Goal: Task Accomplishment & Management: Manage account settings

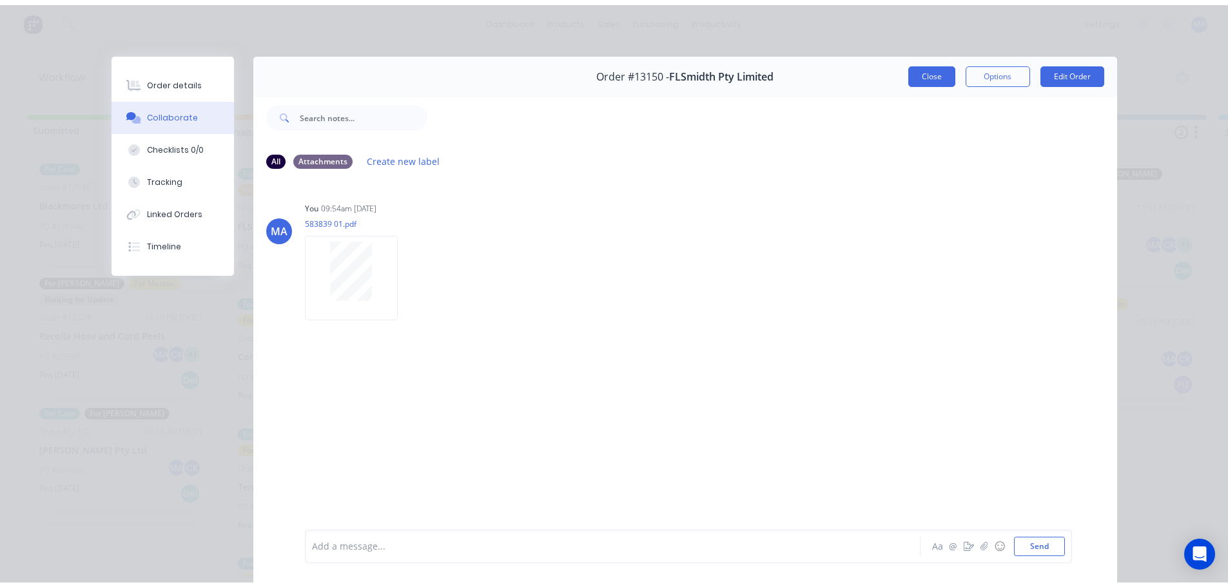
scroll to position [387, 0]
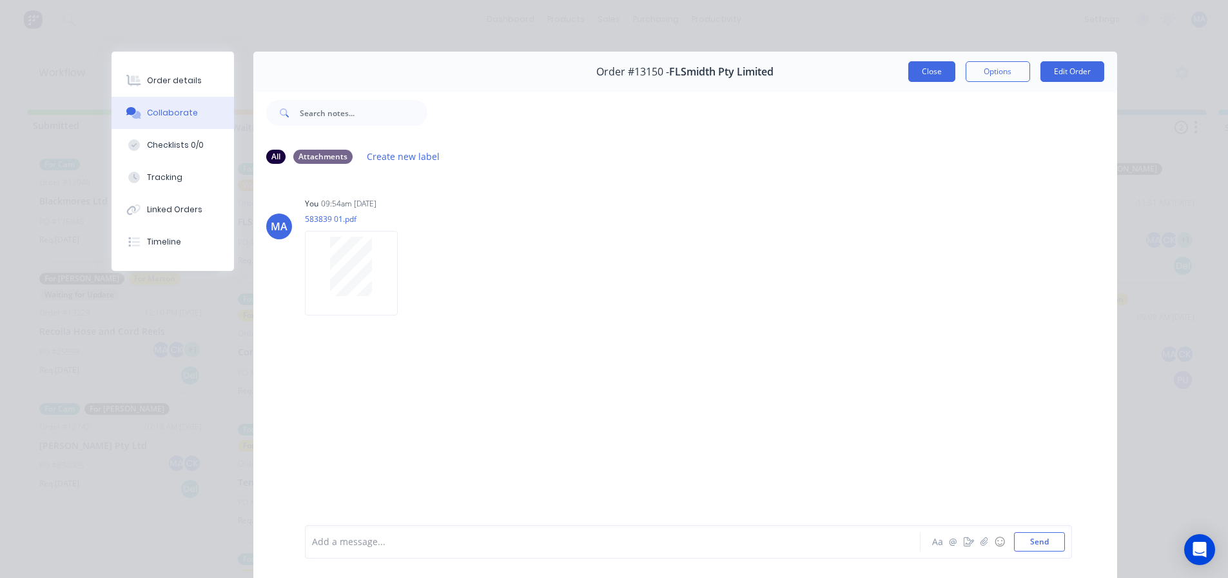
click at [918, 64] on button "Close" at bounding box center [931, 71] width 47 height 21
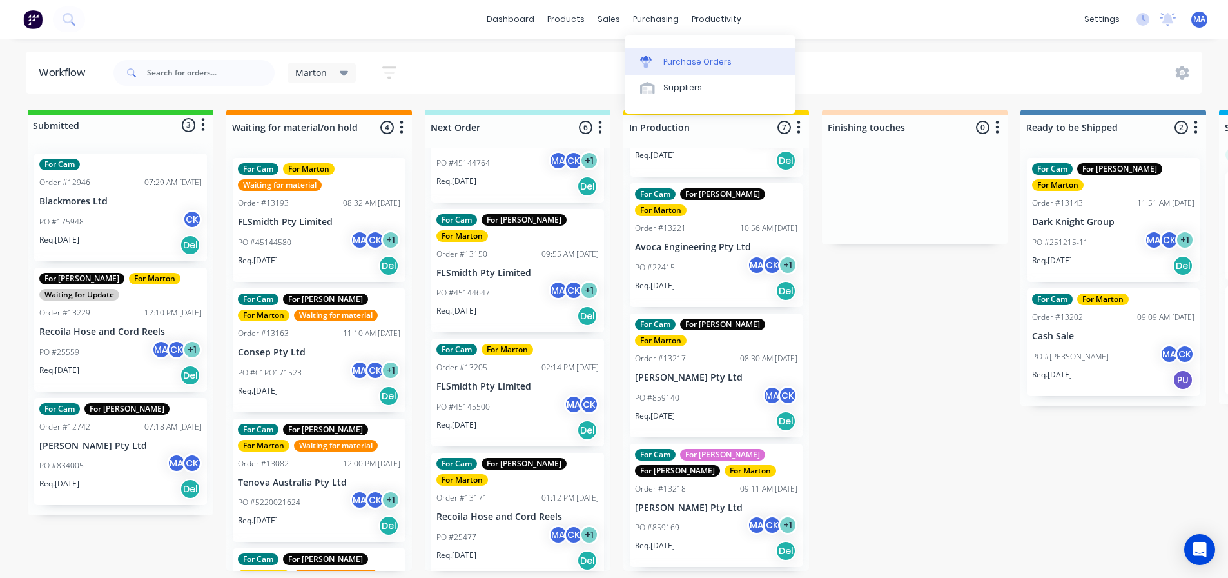
click at [651, 70] on link "Purchase Orders" at bounding box center [710, 61] width 171 height 26
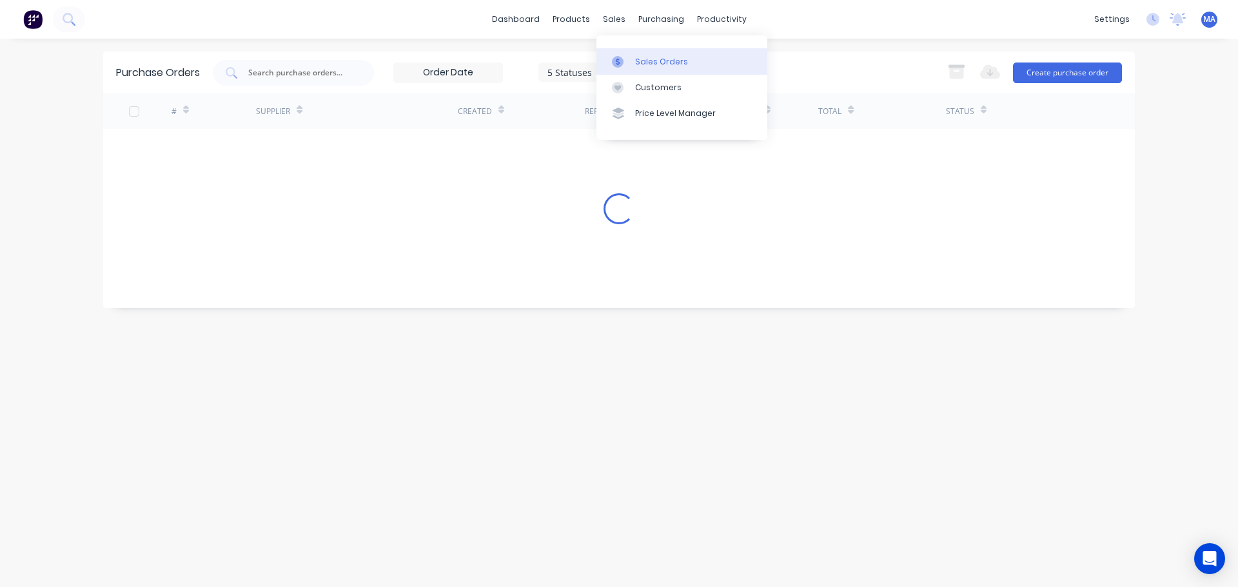
click at [632, 61] on link "Sales Orders" at bounding box center [681, 61] width 171 height 26
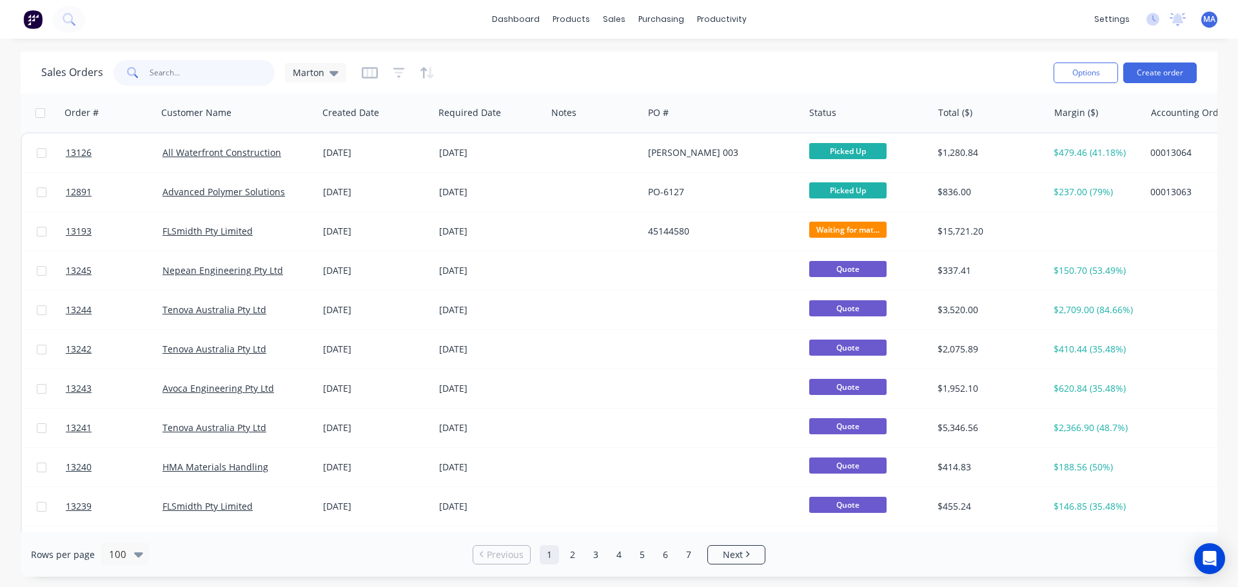
click at [234, 80] on input "text" at bounding box center [213, 73] width 126 height 26
type input "gasapp"
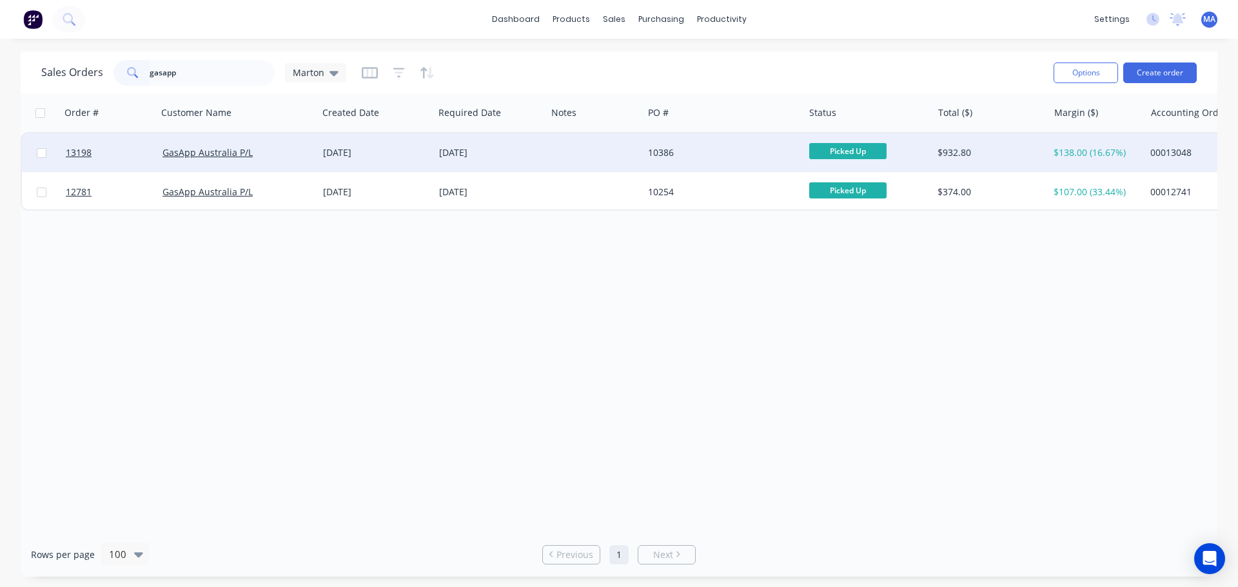
click at [414, 148] on div "[DATE]" at bounding box center [376, 152] width 106 height 13
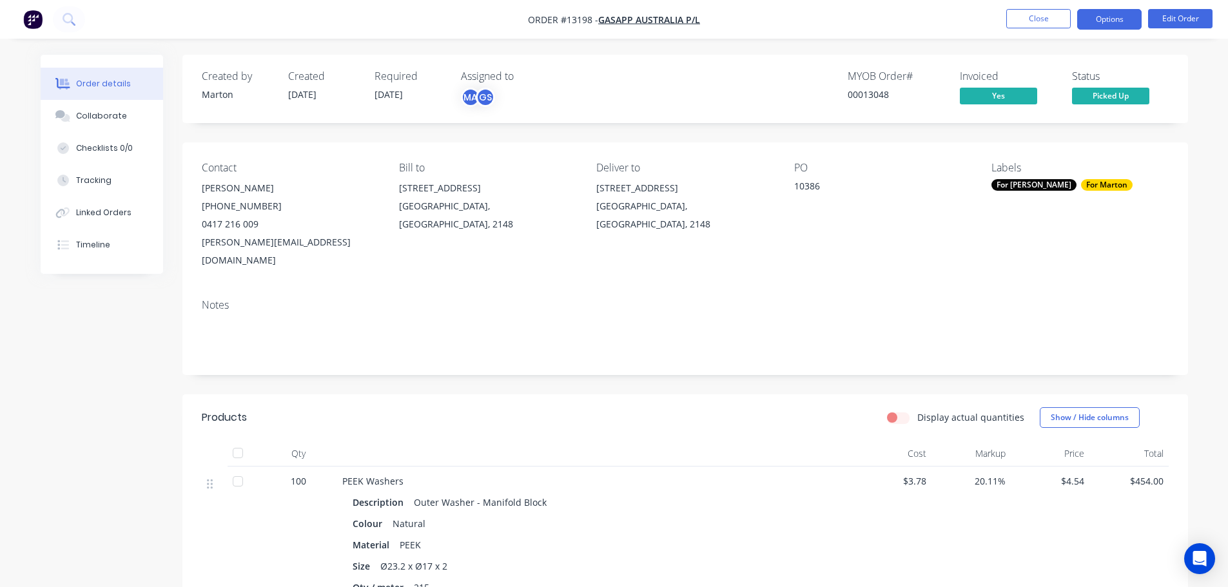
click at [1112, 15] on button "Options" at bounding box center [1109, 19] width 64 height 21
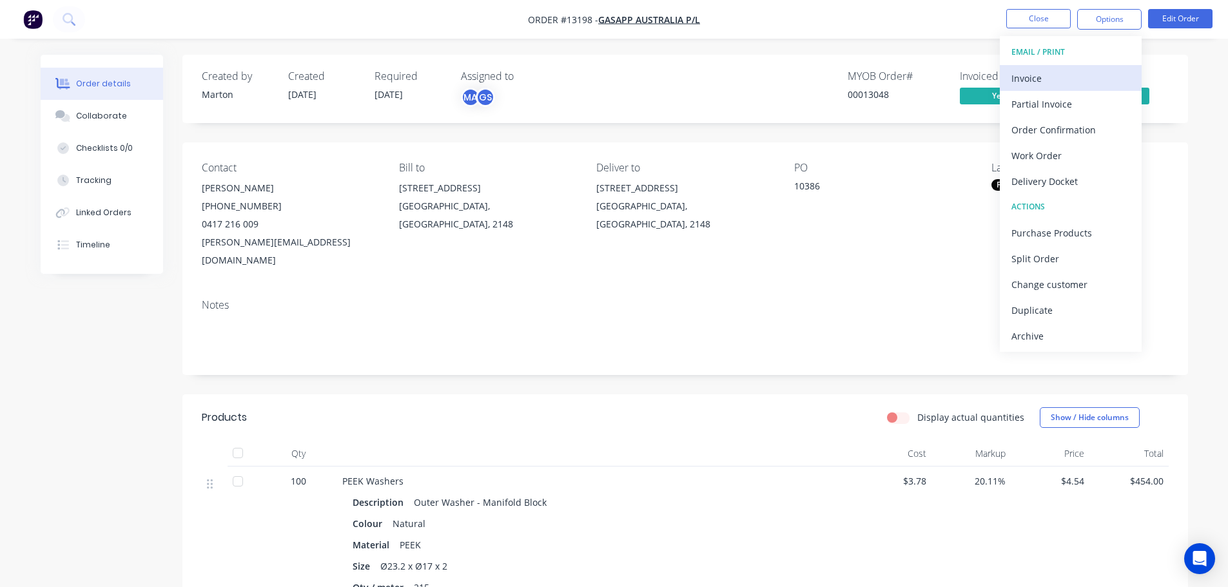
click at [1030, 79] on div "Invoice" at bounding box center [1071, 78] width 119 height 19
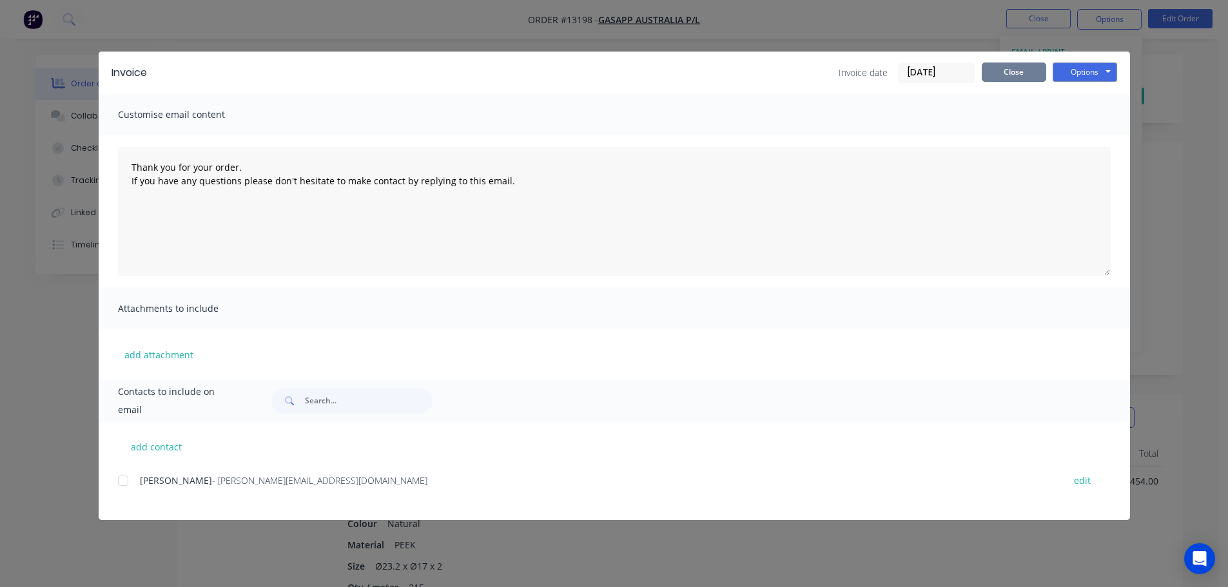
drag, startPoint x: 998, startPoint y: 81, endPoint x: 1095, endPoint y: 59, distance: 99.7
click at [1000, 81] on button "Close" at bounding box center [1014, 72] width 64 height 19
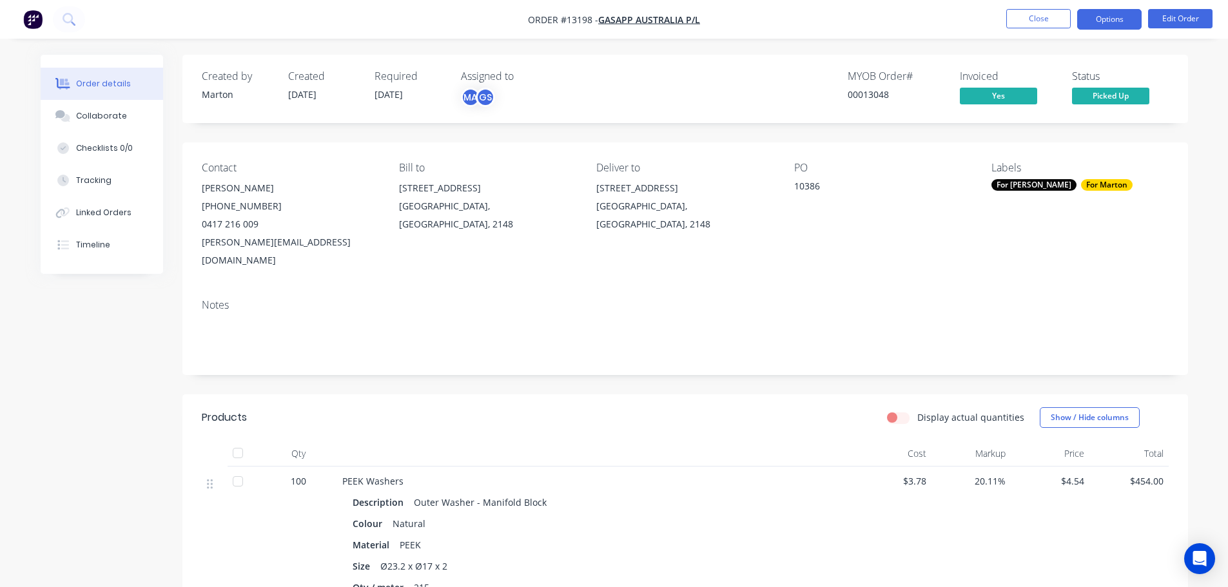
click at [1126, 16] on button "Options" at bounding box center [1109, 19] width 64 height 21
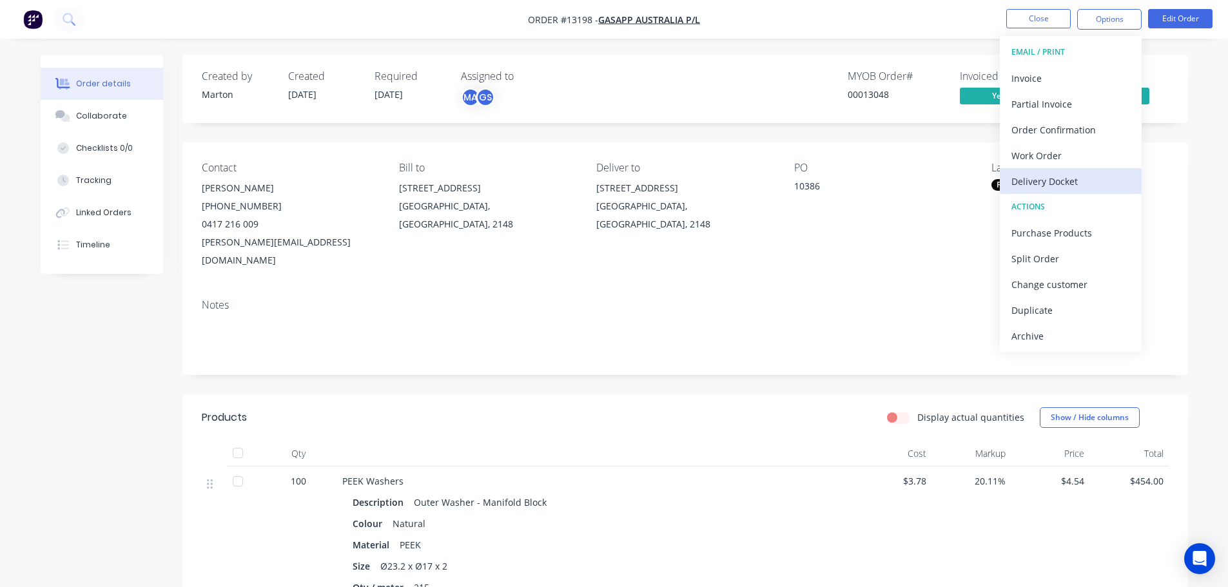
click at [1057, 175] on div "Delivery Docket" at bounding box center [1071, 181] width 119 height 19
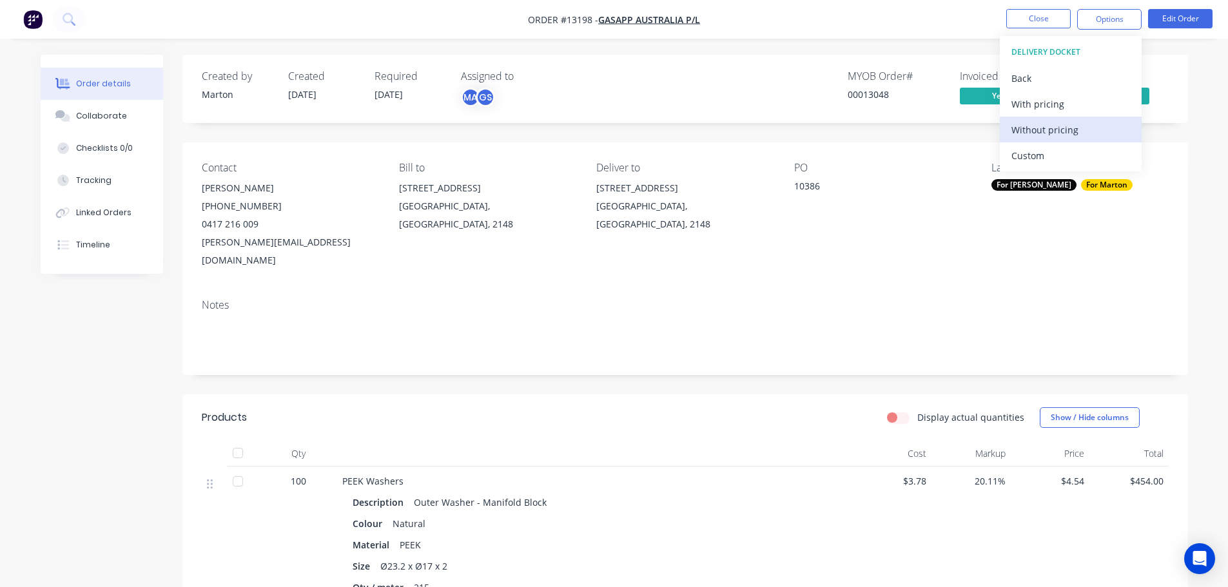
click at [1039, 127] on div "Without pricing" at bounding box center [1071, 130] width 119 height 19
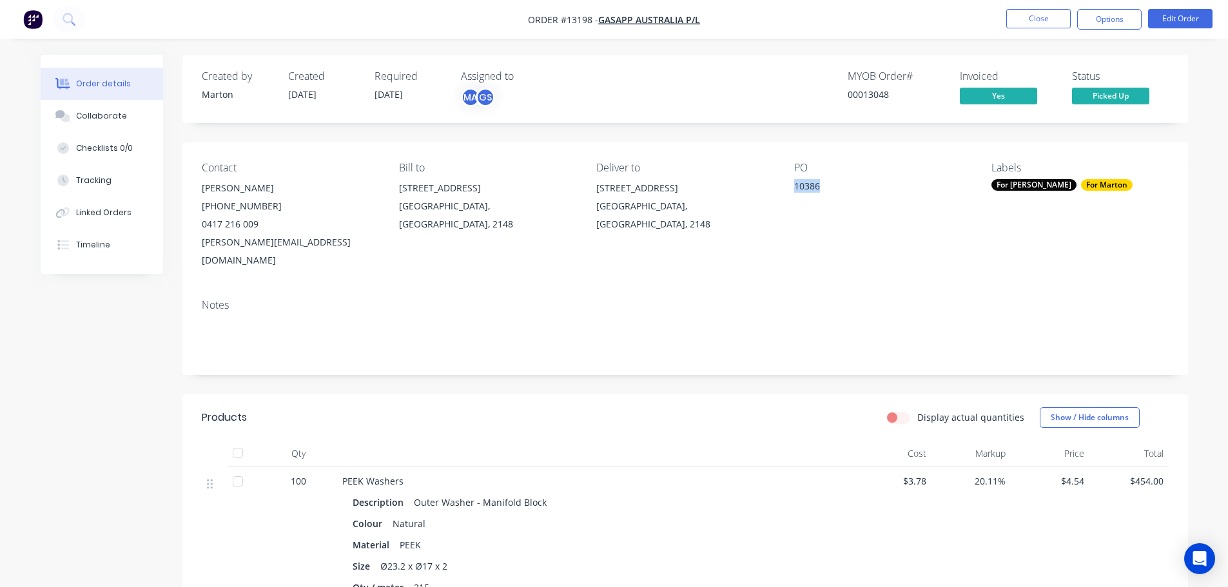
drag, startPoint x: 827, startPoint y: 187, endPoint x: 791, endPoint y: 186, distance: 35.5
click at [791, 186] on div "Contact [PERSON_NAME] [PHONE_NUMBER] [PERSON_NAME][EMAIL_ADDRESS][DOMAIN_NAME] …" at bounding box center [685, 215] width 1006 height 146
copy div "10386"
click at [1035, 8] on nav "Order #13198 - GasApp [GEOGRAPHIC_DATA] P/L Close Options Edit Order" at bounding box center [614, 19] width 1228 height 39
click at [1033, 18] on button "Close" at bounding box center [1038, 18] width 64 height 19
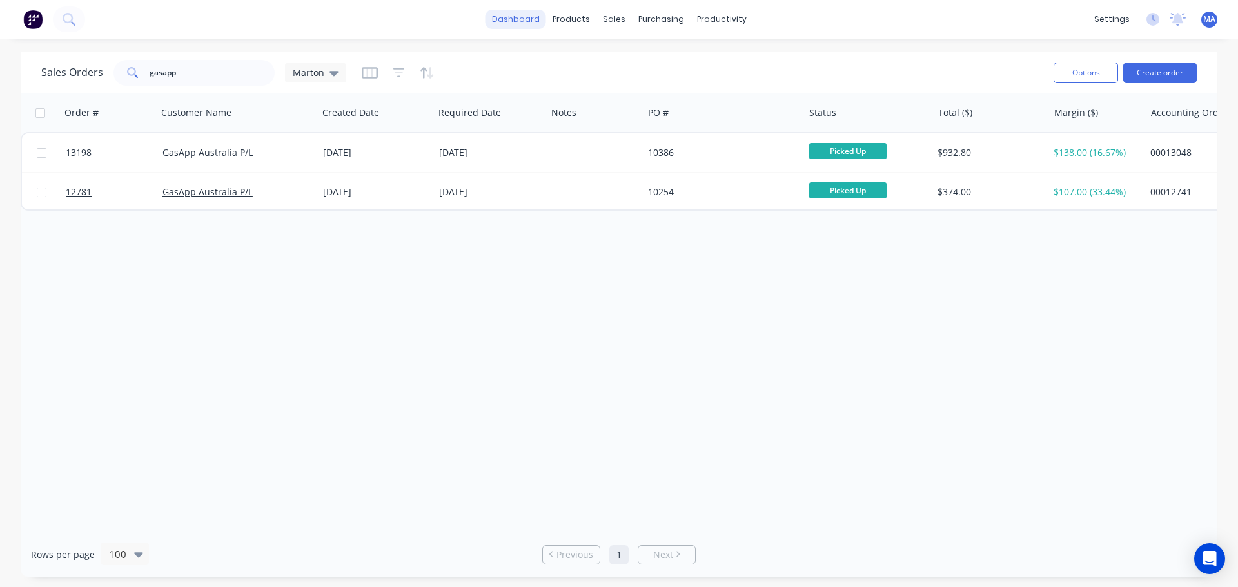
click at [510, 15] on link "dashboard" at bounding box center [516, 19] width 61 height 19
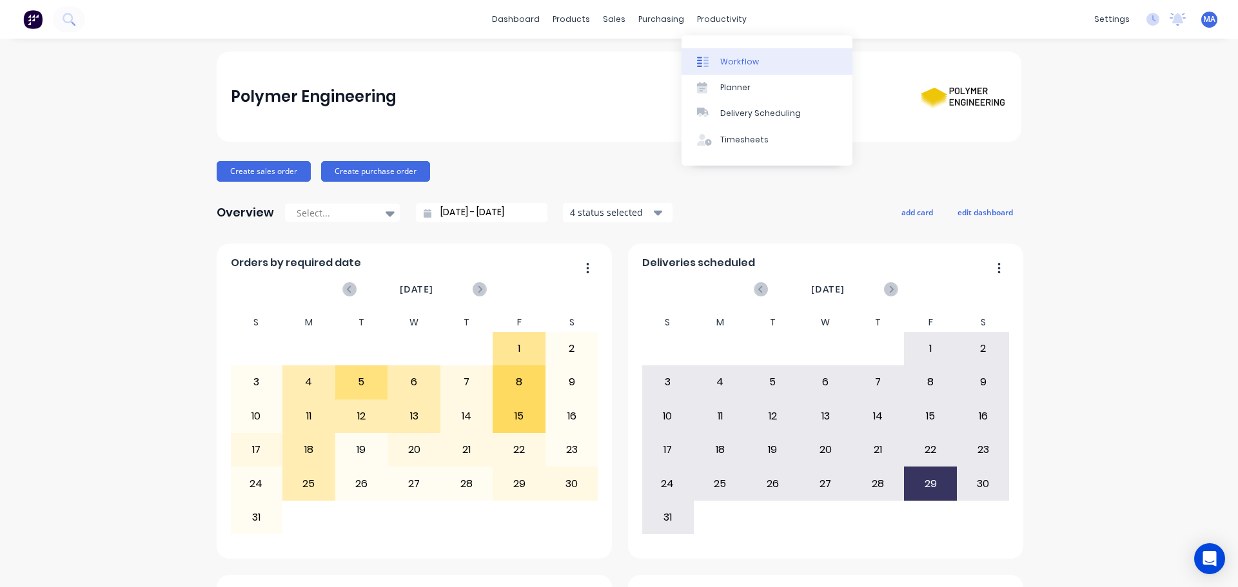
click at [712, 59] on div at bounding box center [706, 62] width 19 height 12
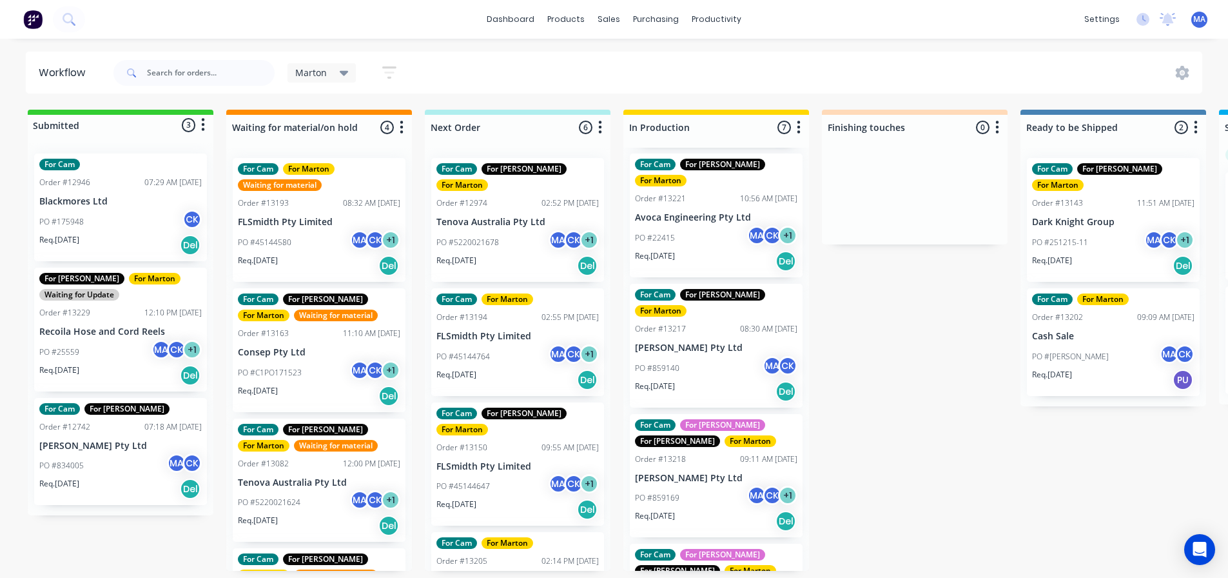
scroll to position [438, 0]
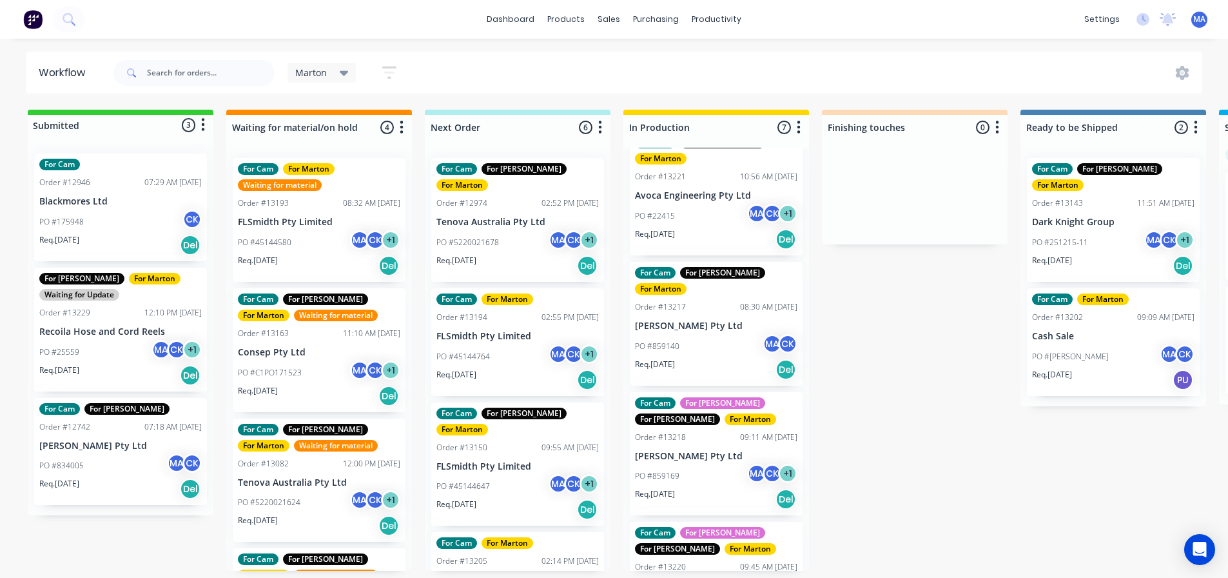
click at [698, 464] on div "PO #859169 MA CK + 1" at bounding box center [716, 476] width 162 height 25
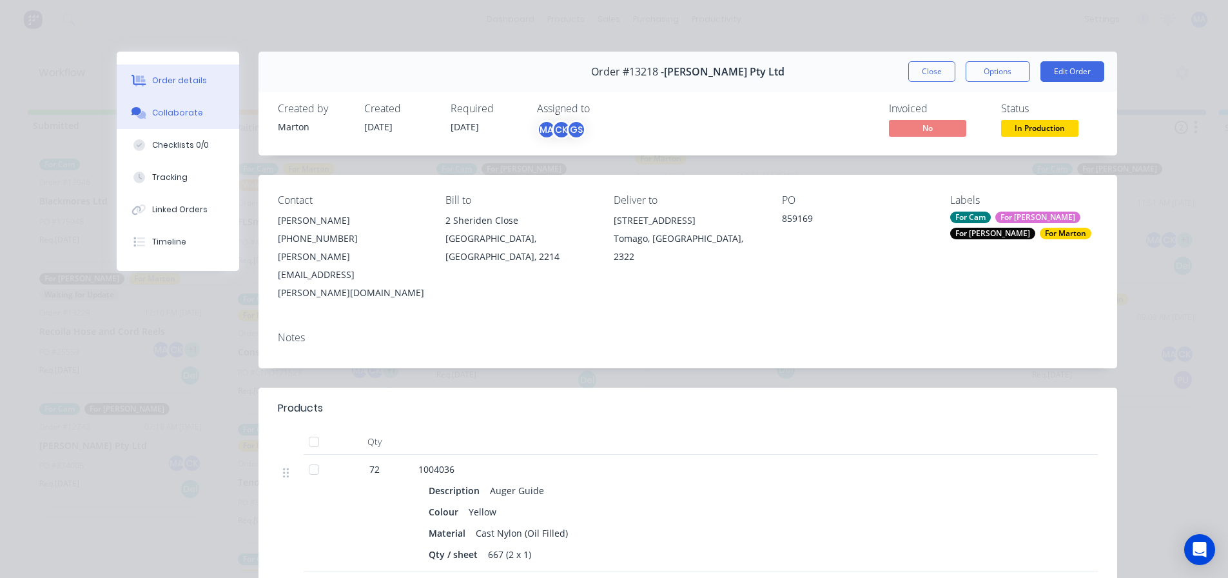
click at [179, 115] on div "Collaborate" at bounding box center [177, 113] width 51 height 12
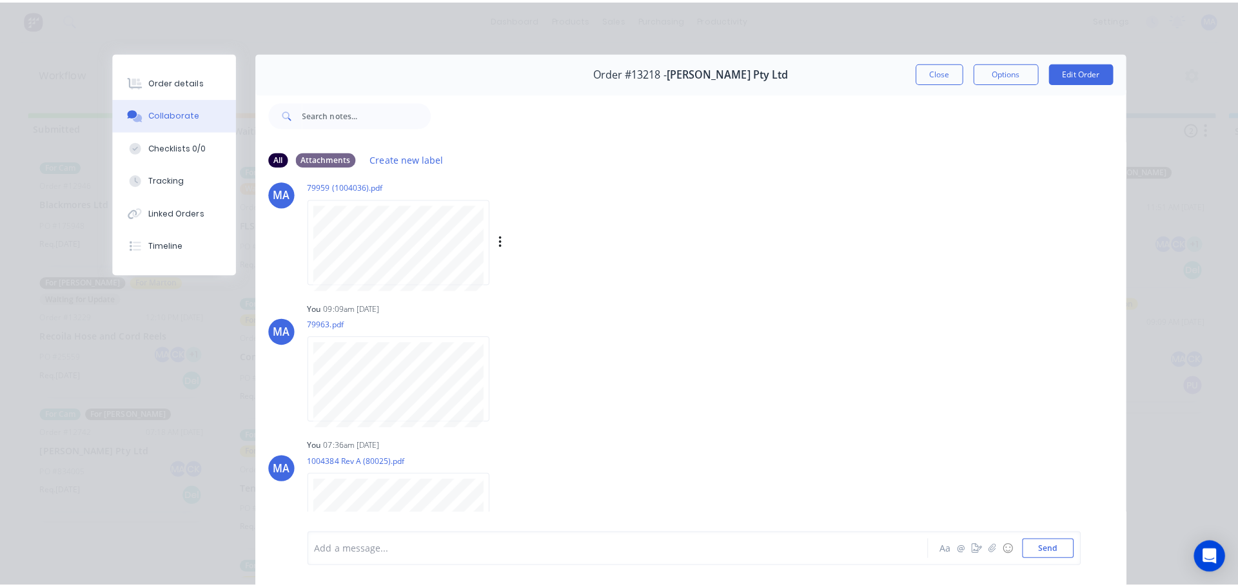
scroll to position [59, 0]
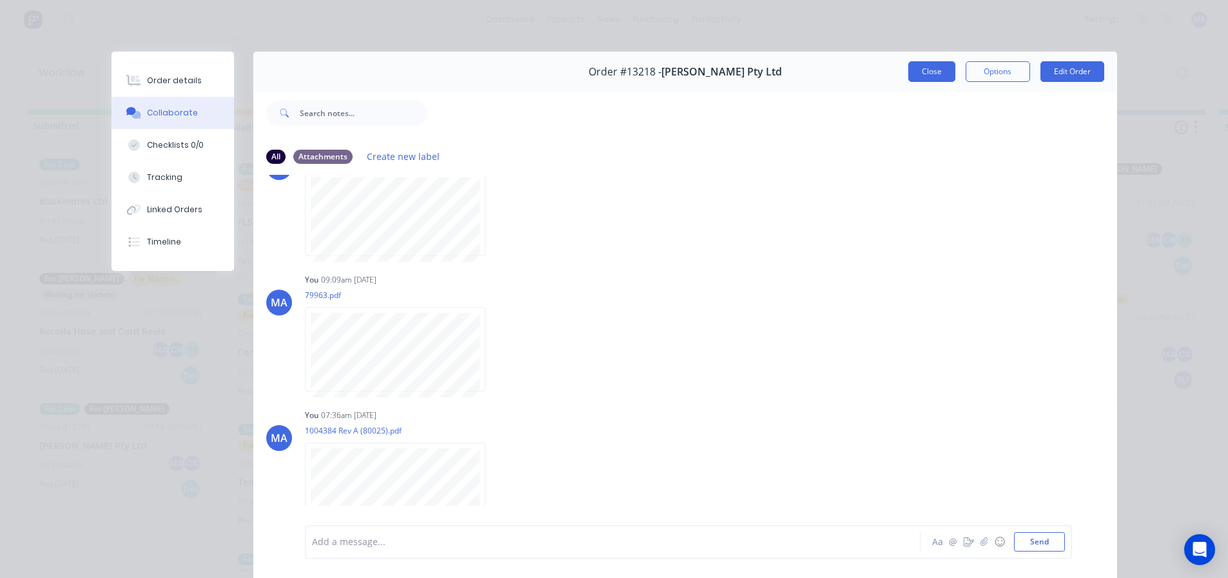
click at [937, 79] on button "Close" at bounding box center [931, 71] width 47 height 21
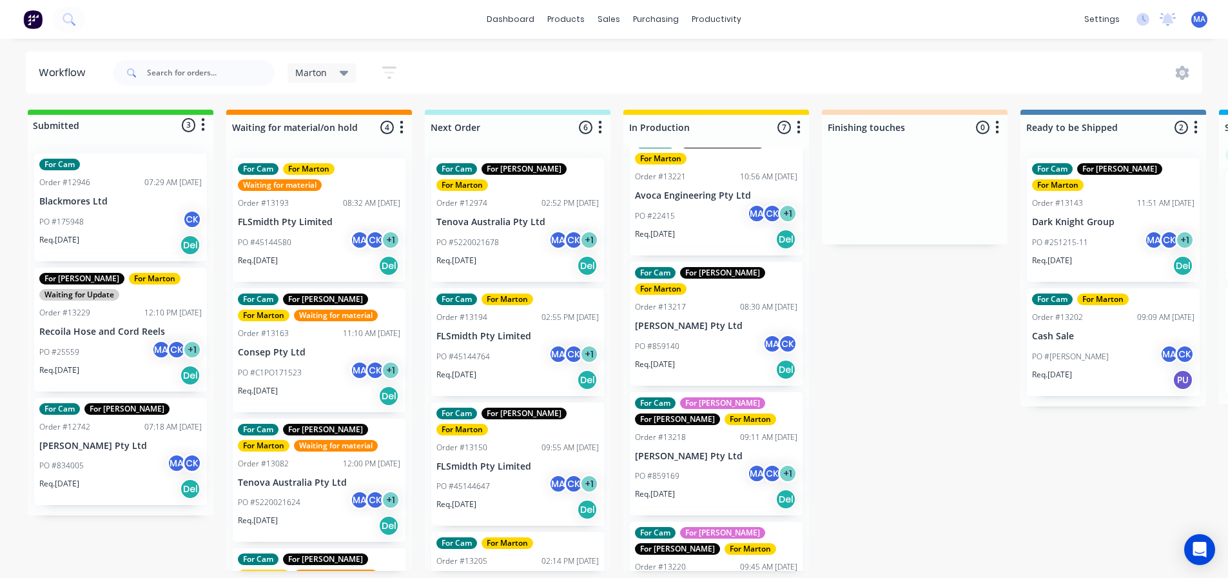
click at [706, 464] on div "PO #859169 MA CK + 1" at bounding box center [716, 476] width 162 height 25
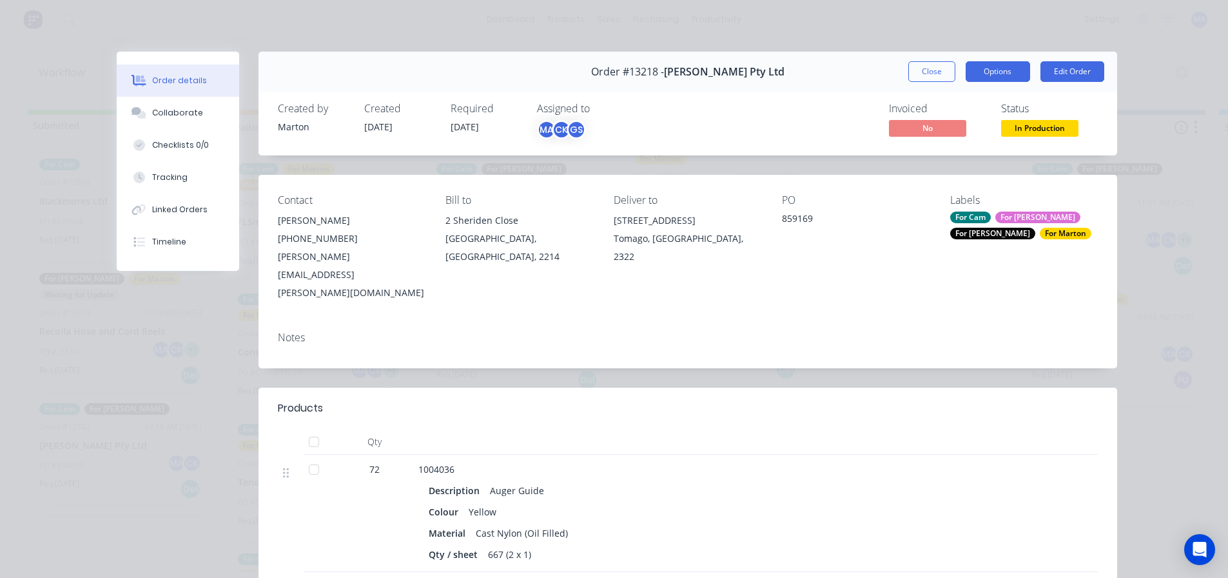
click at [1008, 72] on button "Options" at bounding box center [998, 71] width 64 height 21
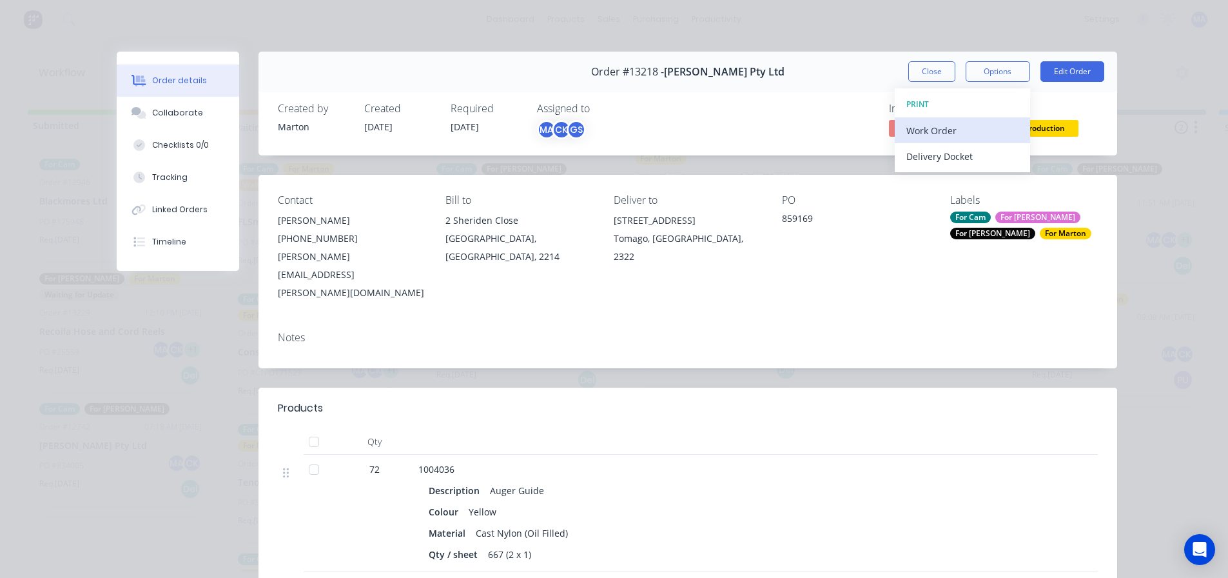
click at [956, 132] on div "Work Order" at bounding box center [963, 130] width 112 height 19
click at [945, 181] on div "Custom" at bounding box center [963, 182] width 112 height 19
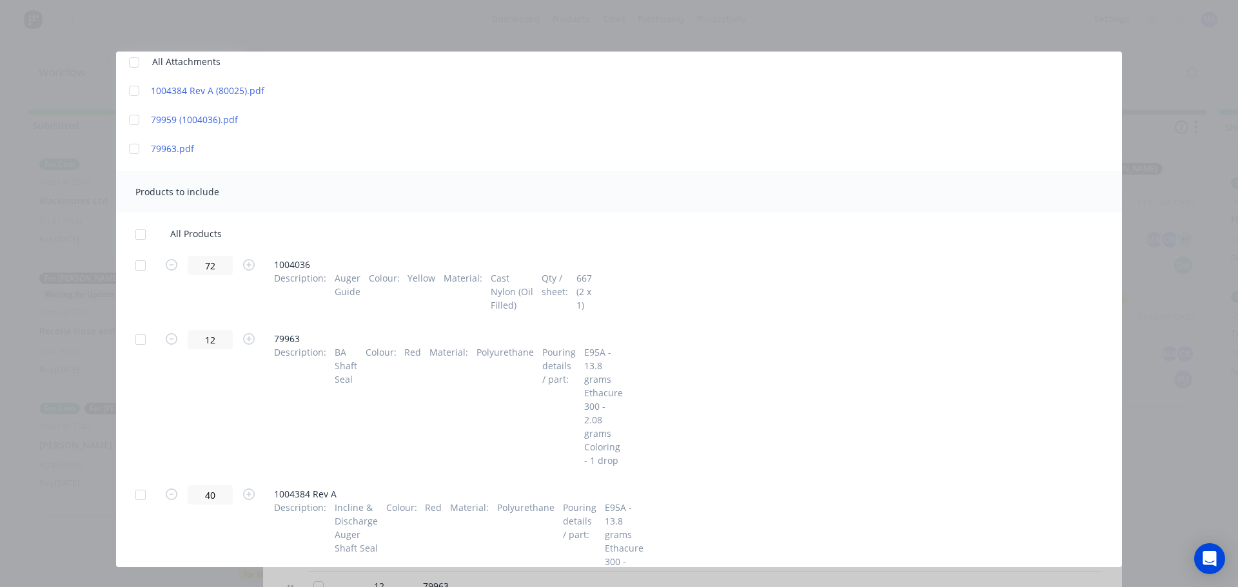
scroll to position [129, 0]
click at [141, 336] on div at bounding box center [141, 339] width 26 height 26
click at [143, 498] on div at bounding box center [141, 495] width 26 height 26
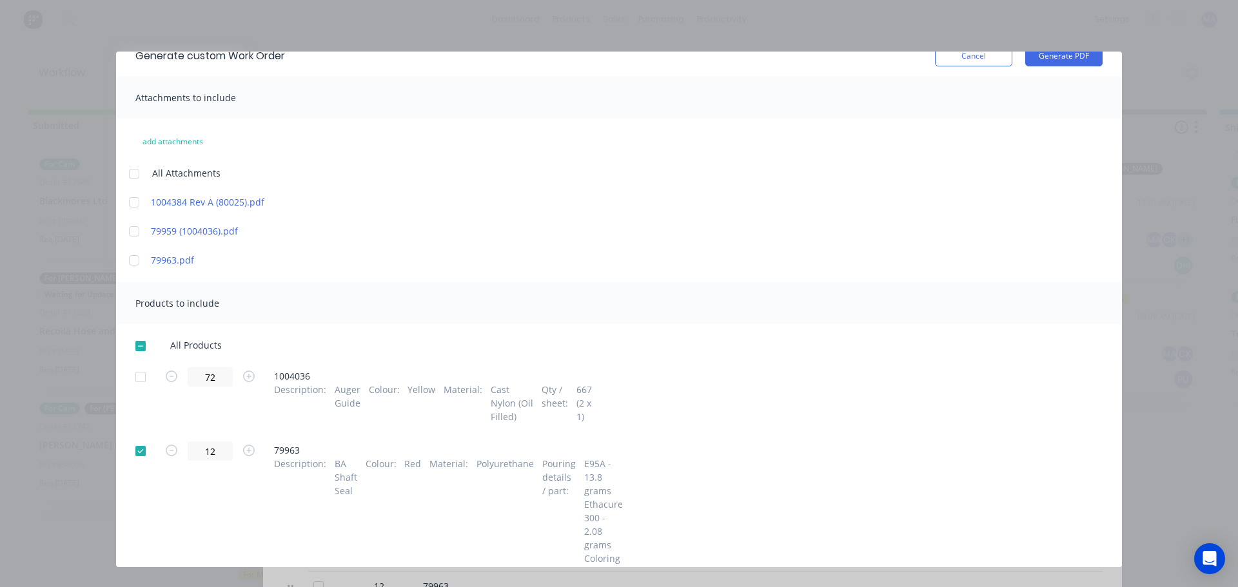
scroll to position [10, 0]
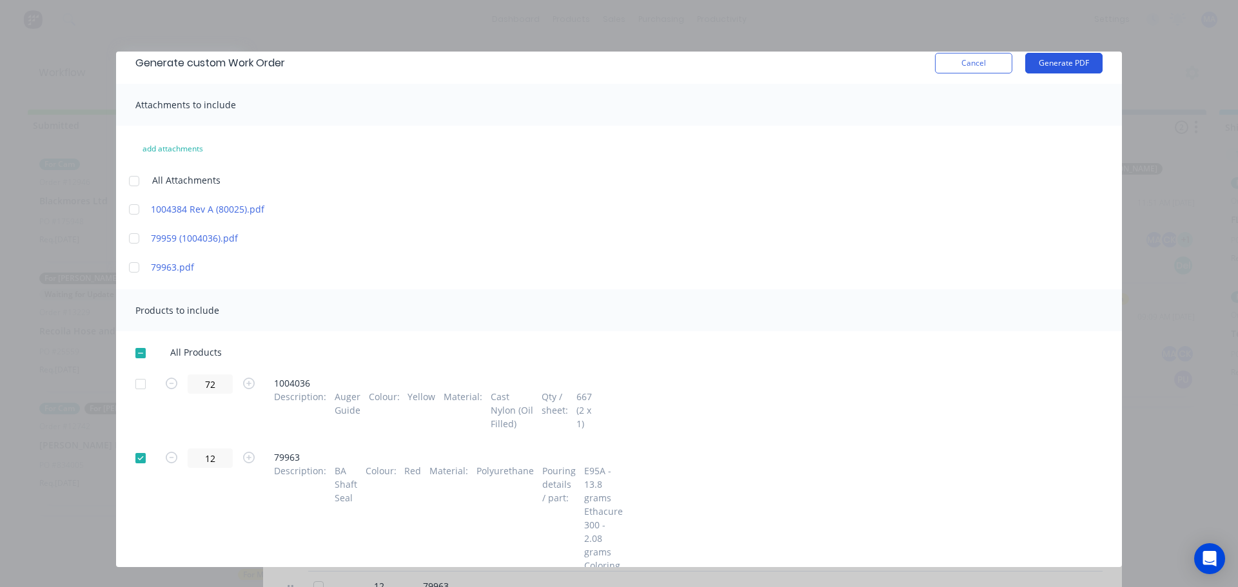
click at [1059, 66] on button "Generate PDF" at bounding box center [1063, 63] width 77 height 21
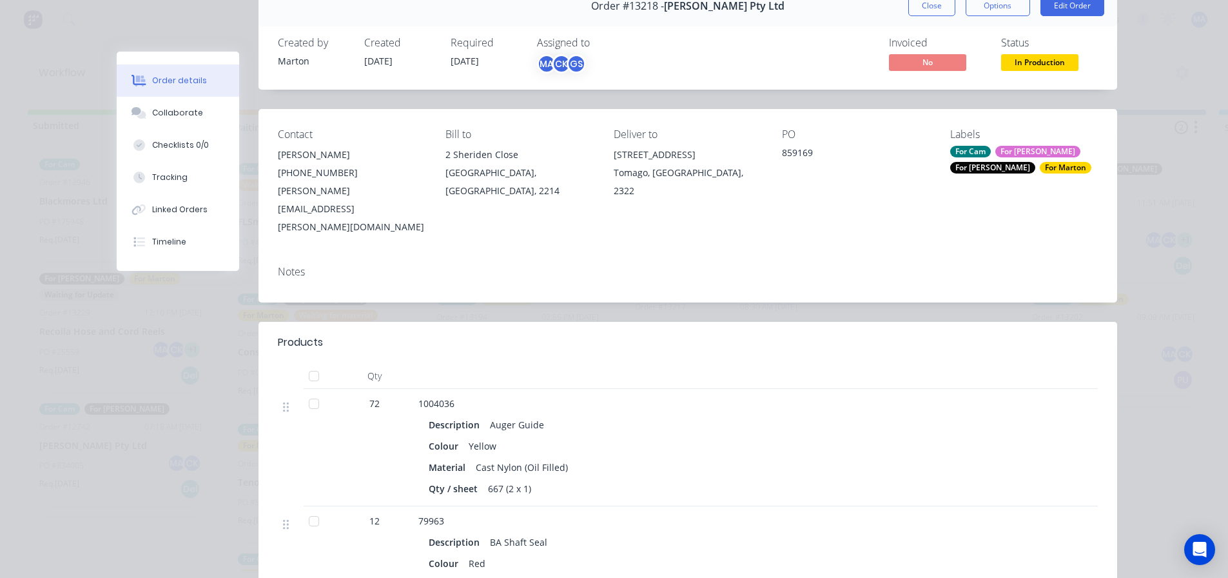
scroll to position [64, 0]
click at [932, 10] on button "Close" at bounding box center [931, 7] width 47 height 21
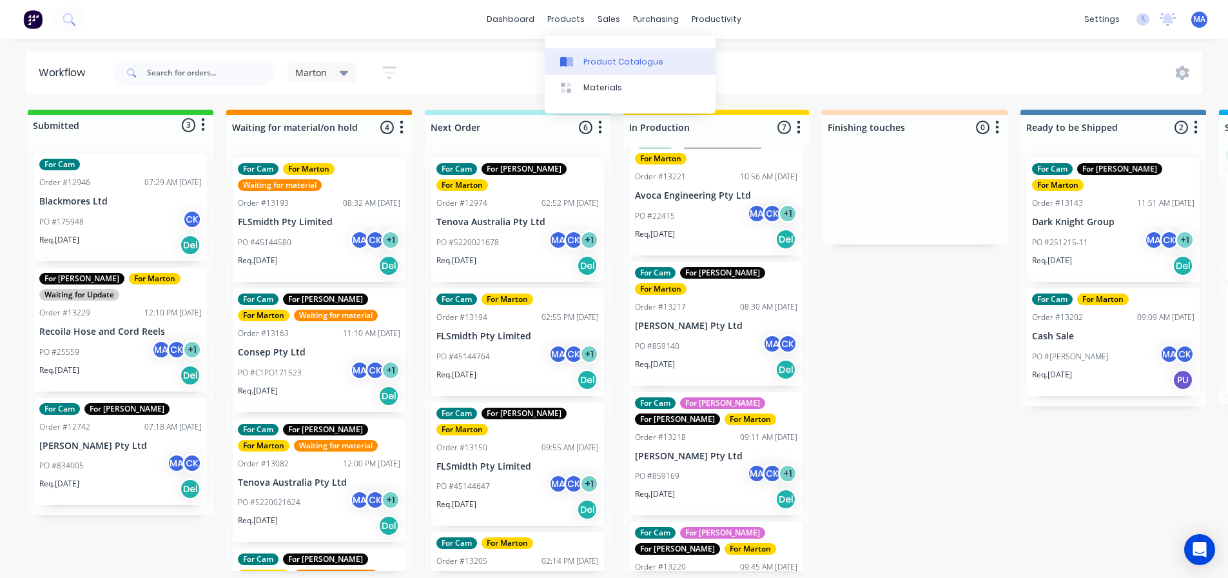
drag, startPoint x: 593, startPoint y: 57, endPoint x: 585, endPoint y: 59, distance: 7.8
click at [593, 57] on div "Product Catalogue" at bounding box center [624, 62] width 80 height 12
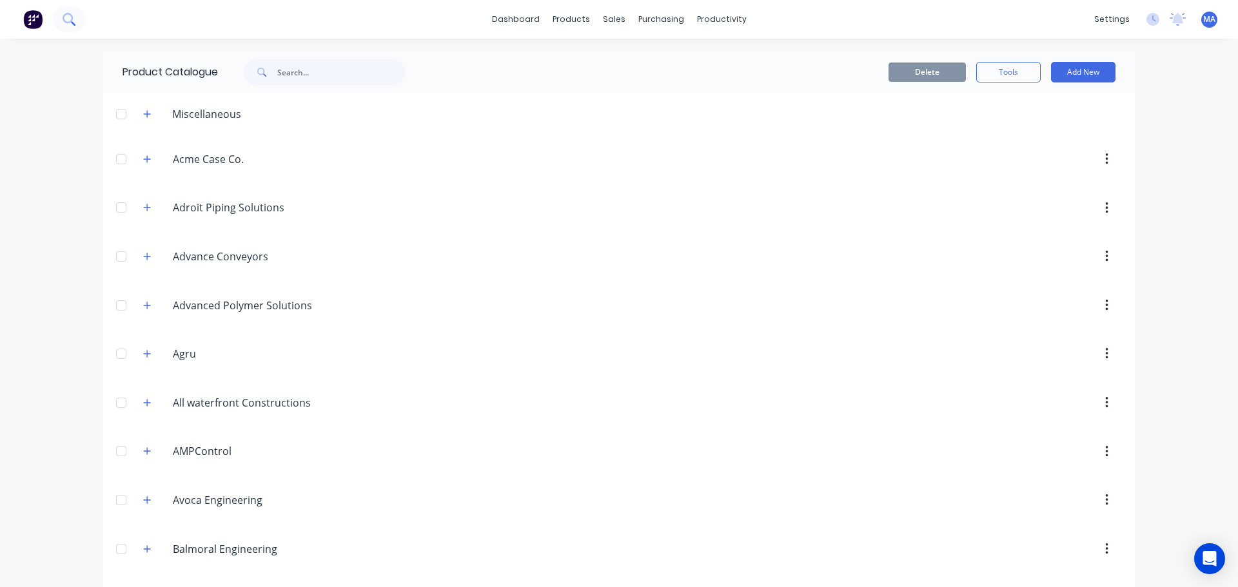
click at [84, 19] on button at bounding box center [69, 19] width 32 height 26
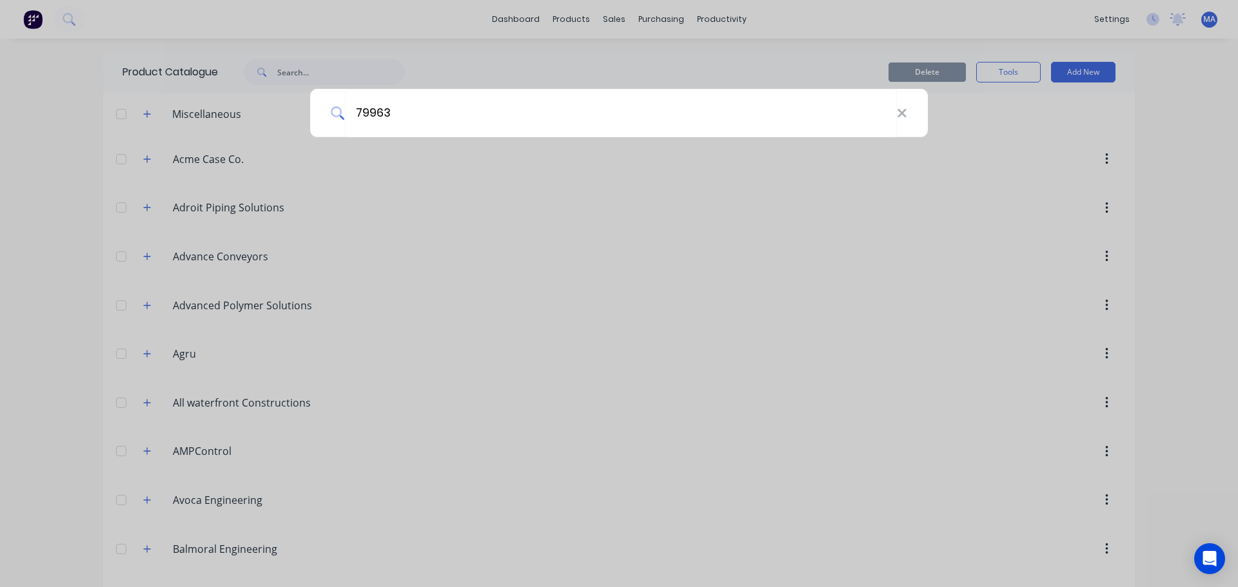
type input "79963"
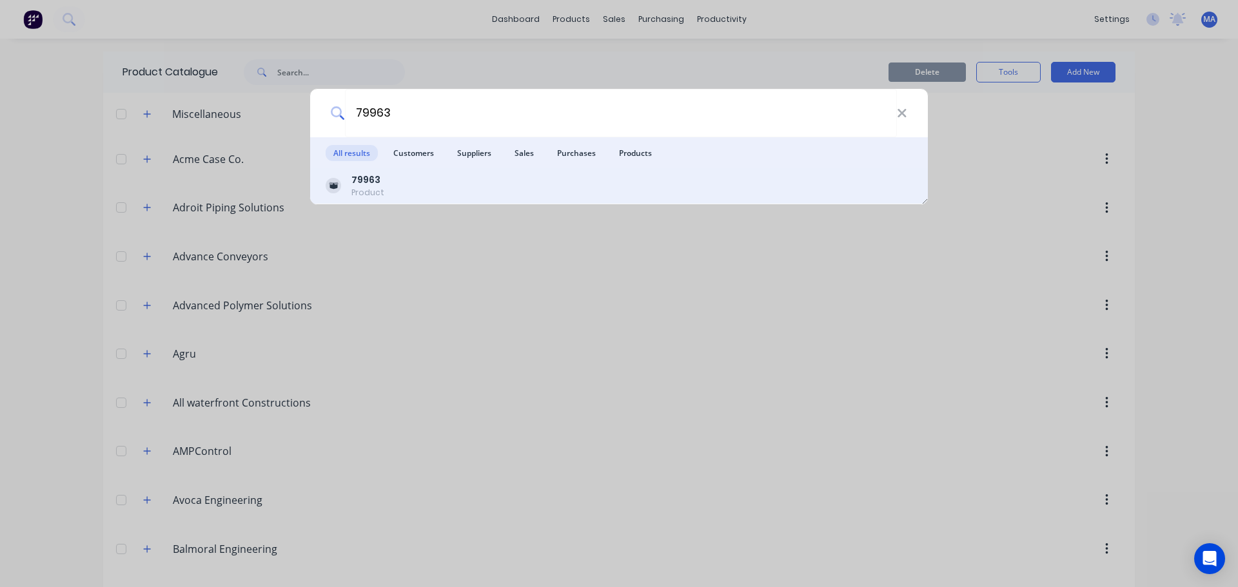
click at [366, 174] on b "79963" at bounding box center [365, 179] width 29 height 13
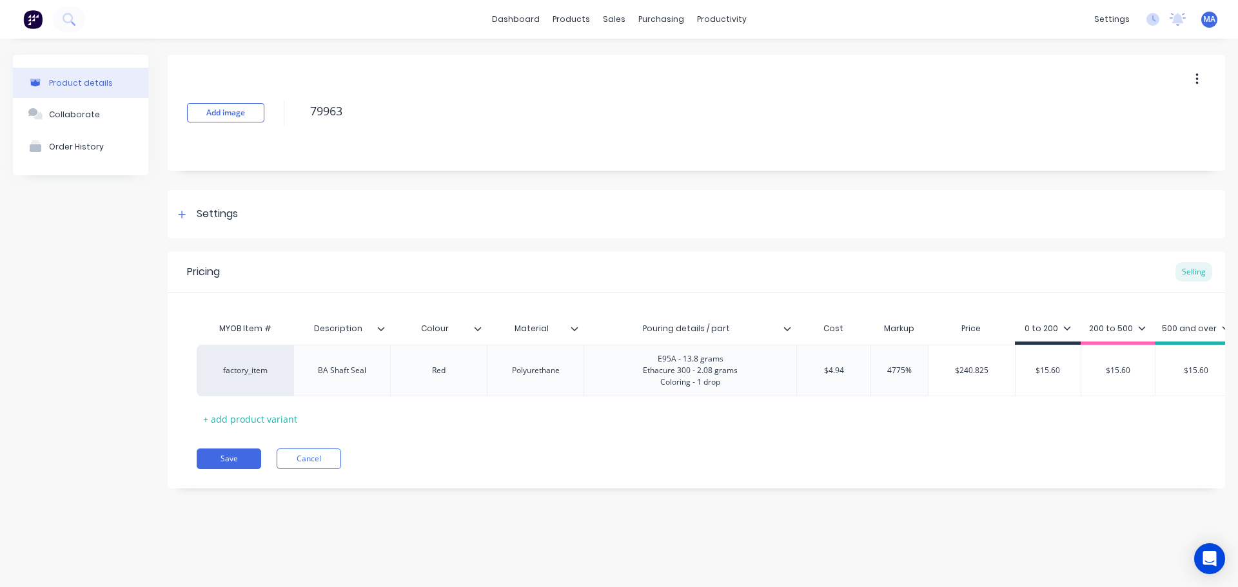
click at [790, 328] on icon at bounding box center [787, 329] width 7 height 4
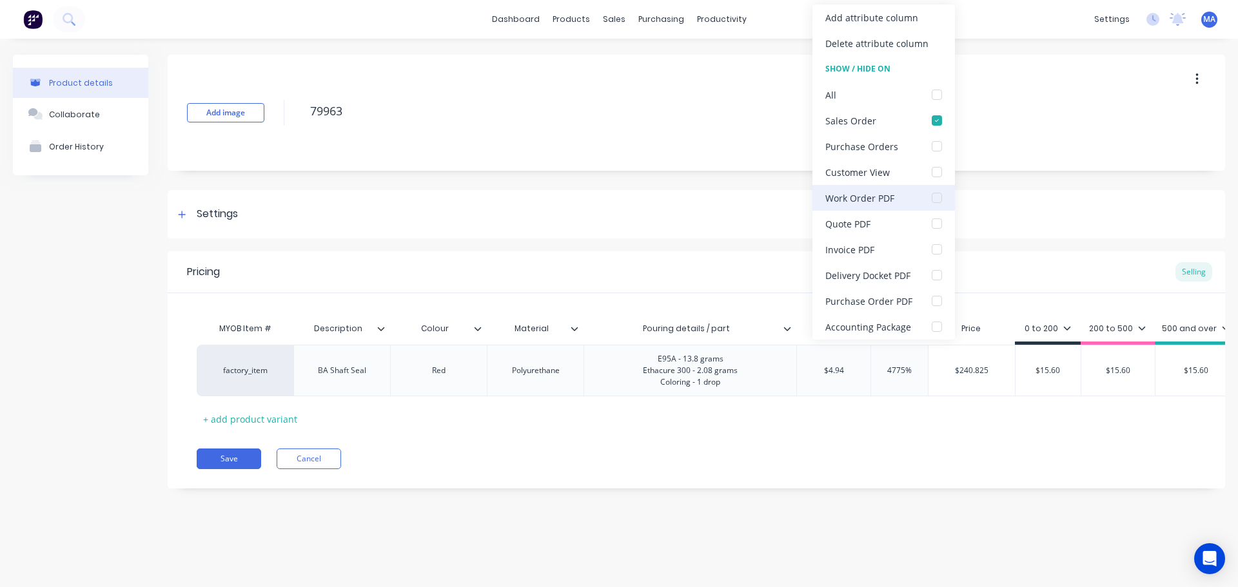
click at [936, 198] on div at bounding box center [937, 198] width 26 height 26
click at [593, 255] on div "Pricing Selling" at bounding box center [696, 272] width 1057 height 42
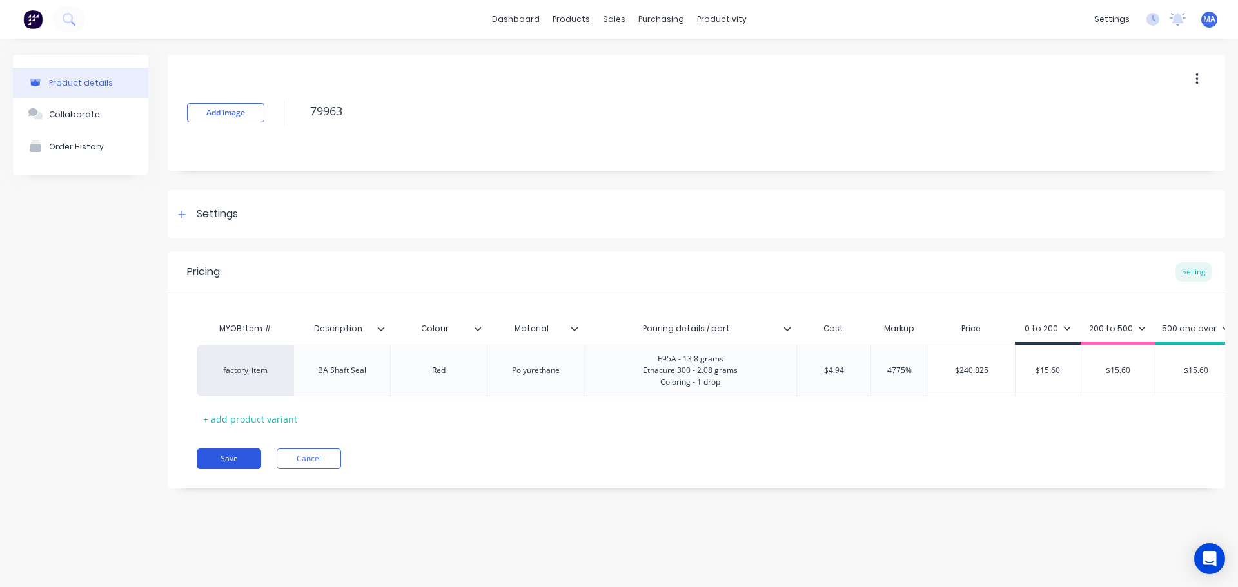
click at [237, 467] on button "Save" at bounding box center [229, 459] width 64 height 21
type textarea "x"
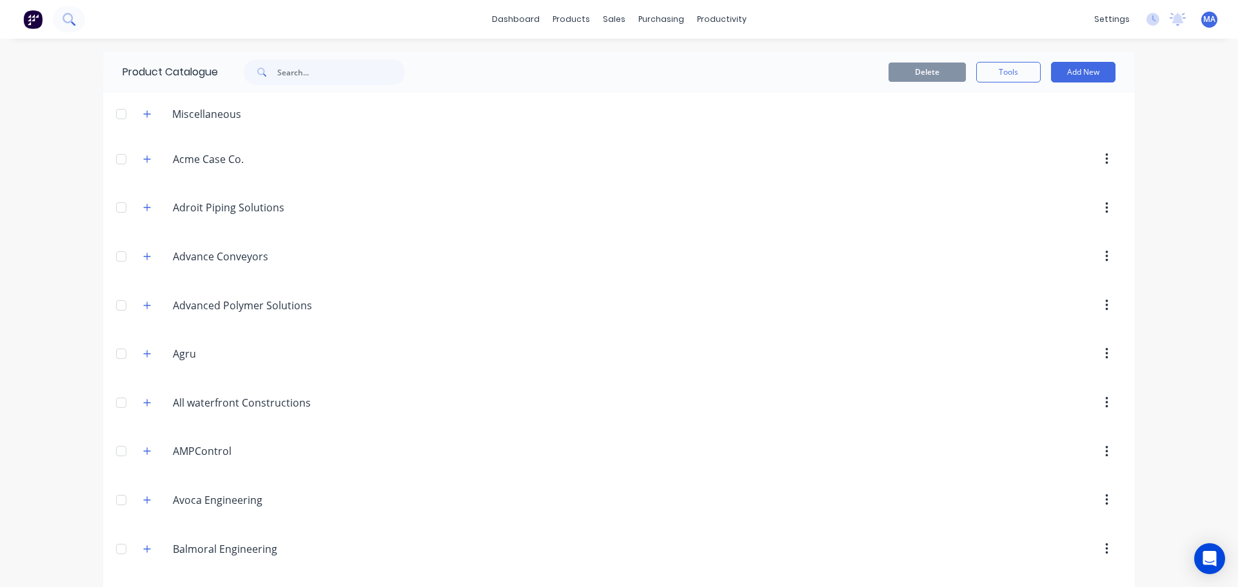
click at [69, 17] on icon at bounding box center [69, 19] width 12 height 12
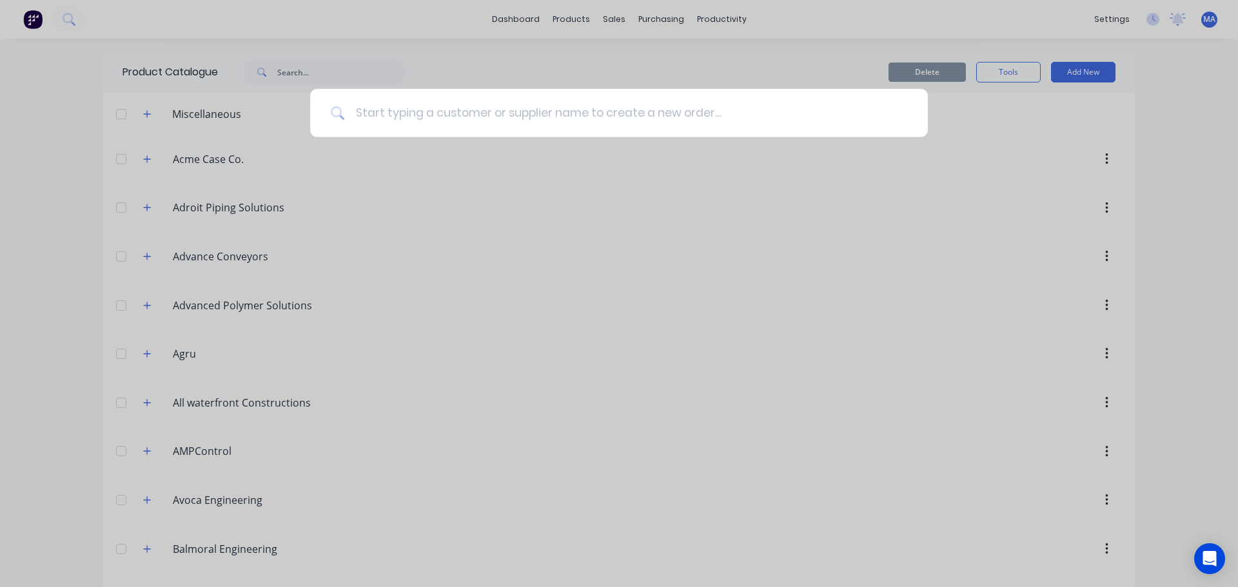
click at [395, 110] on input at bounding box center [626, 113] width 562 height 48
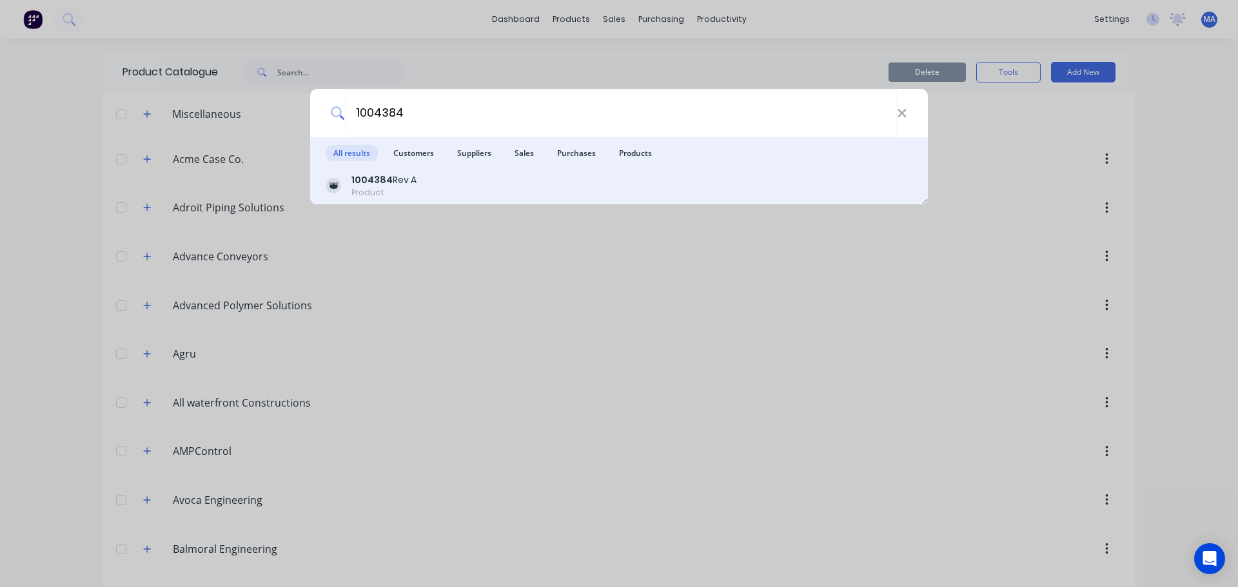
type input "1004384"
click at [444, 191] on div "1004384 Rev A Product" at bounding box center [619, 185] width 587 height 25
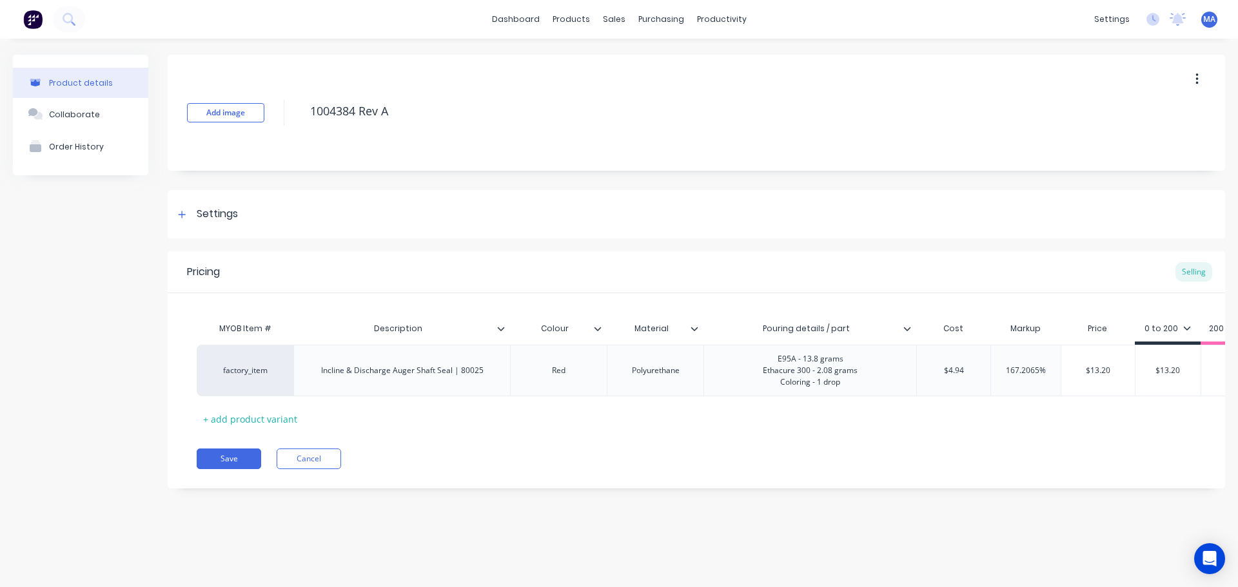
click at [910, 328] on icon at bounding box center [907, 329] width 7 height 4
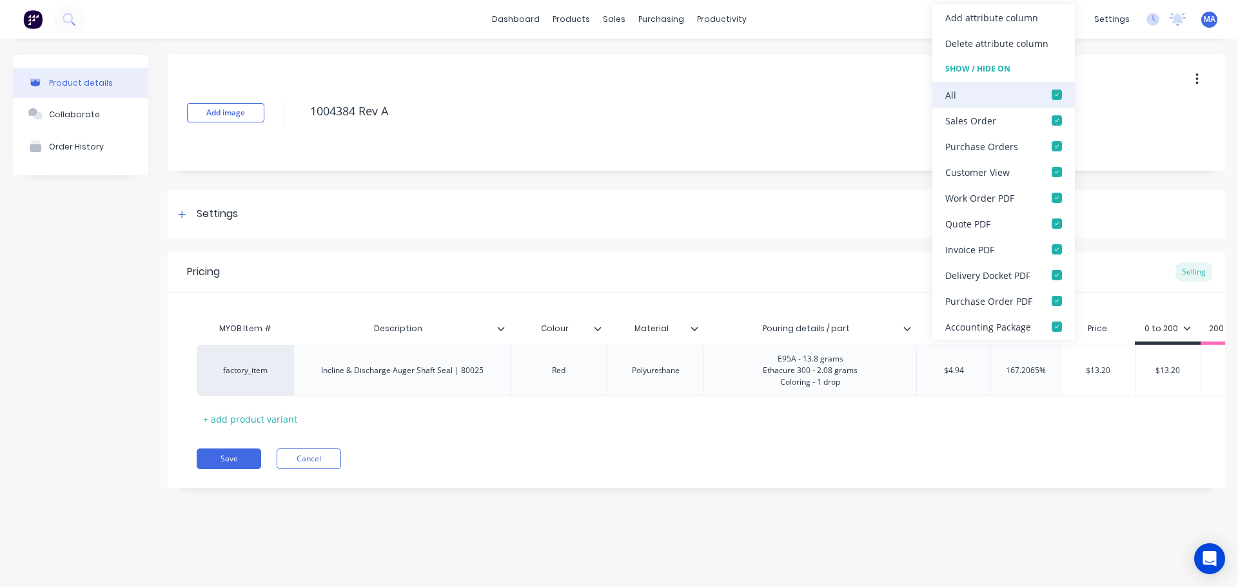
click at [1055, 101] on div at bounding box center [1057, 95] width 26 height 26
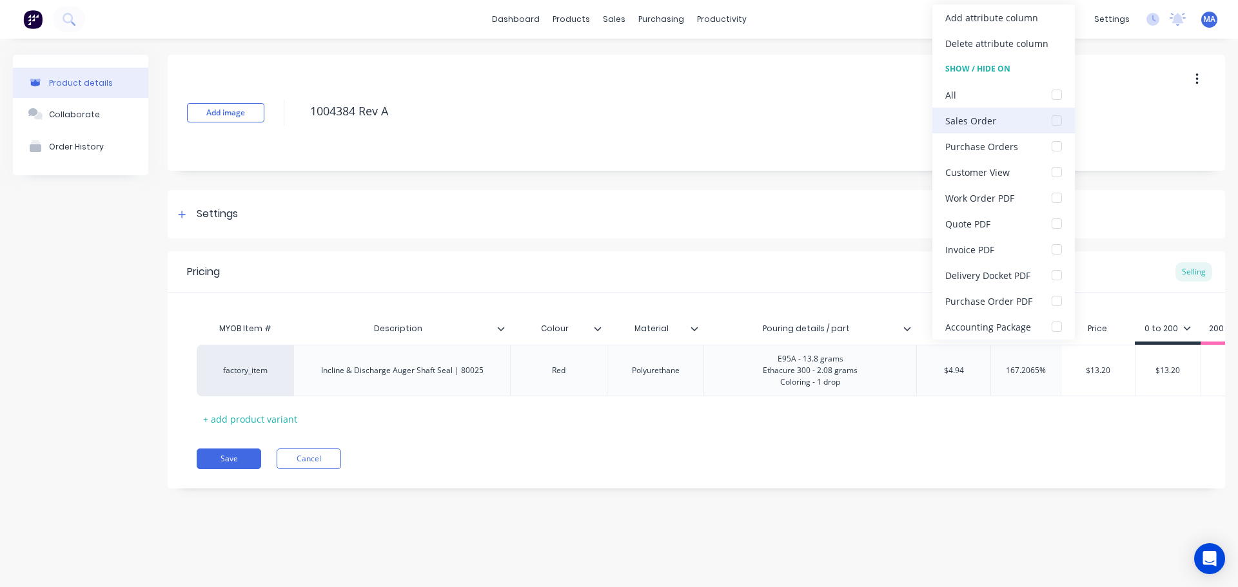
click at [1057, 121] on div at bounding box center [1057, 121] width 26 height 26
click at [1056, 196] on div at bounding box center [1057, 198] width 26 height 26
click at [240, 469] on button "Save" at bounding box center [229, 459] width 64 height 21
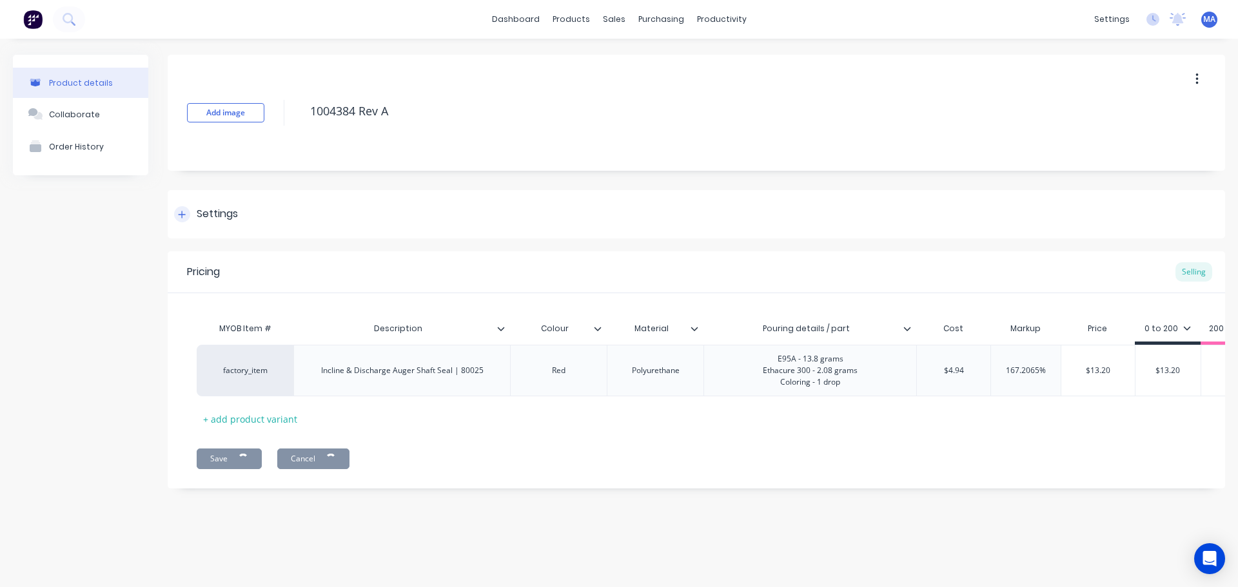
type textarea "x"
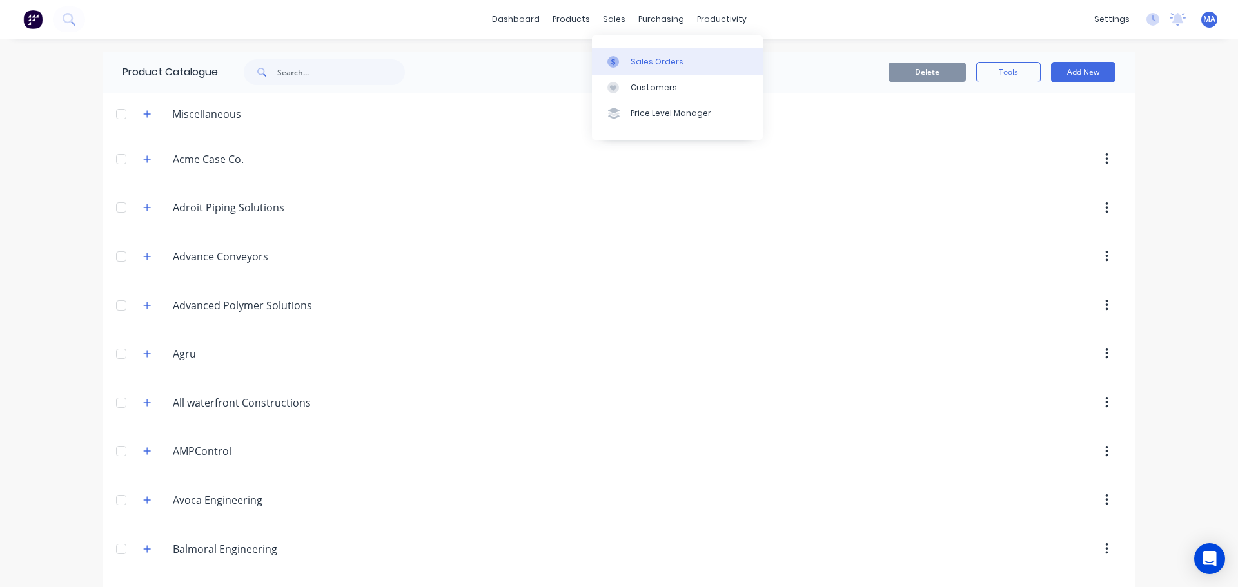
click at [636, 61] on div "Sales Orders" at bounding box center [657, 62] width 53 height 12
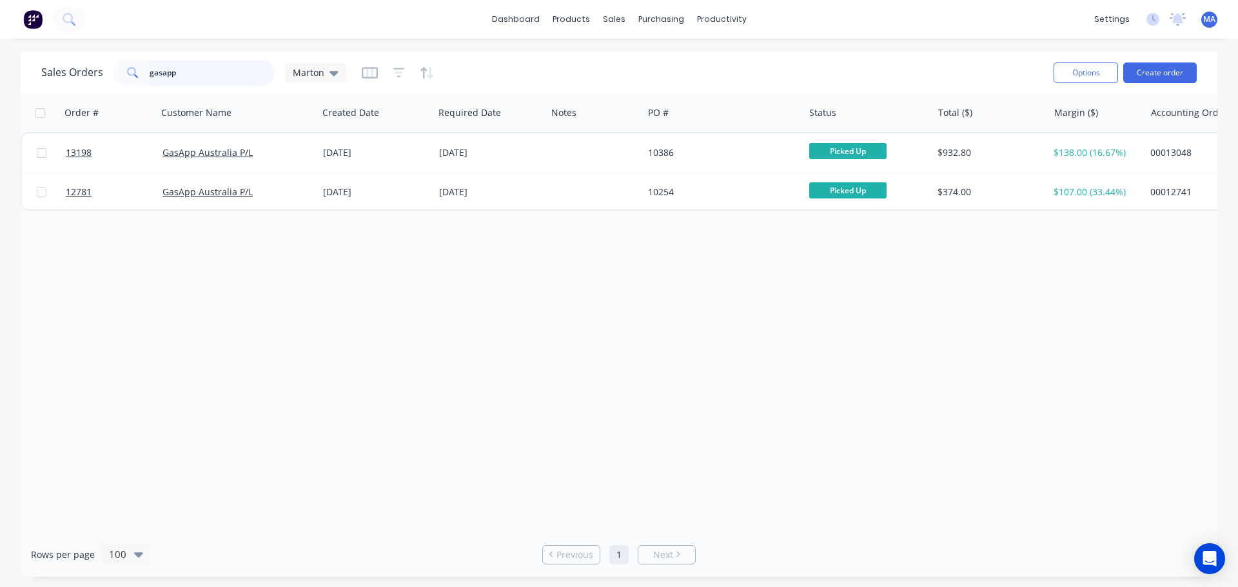
click at [210, 72] on input "gasapp" at bounding box center [213, 73] width 126 height 26
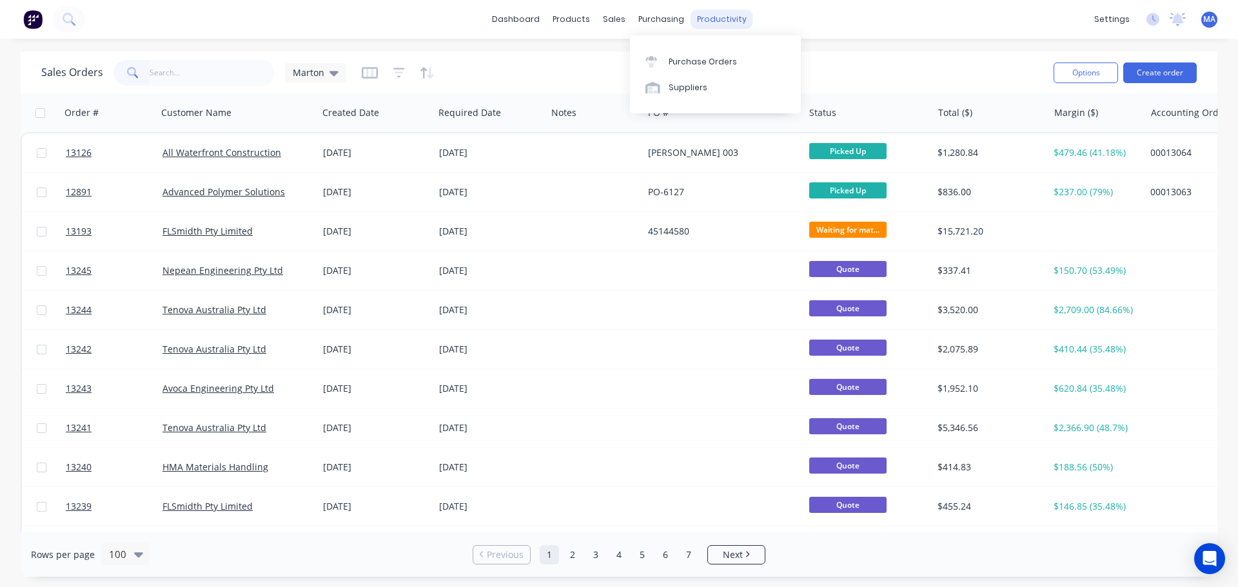
click at [714, 23] on div "productivity" at bounding box center [722, 19] width 63 height 19
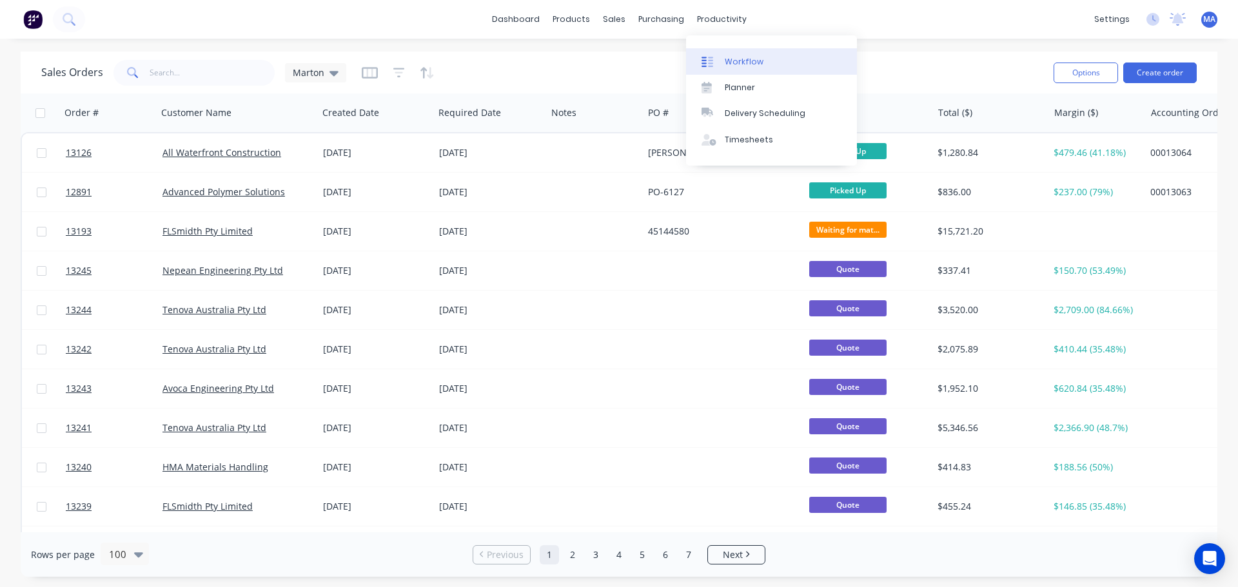
click at [736, 63] on div "Workflow" at bounding box center [744, 62] width 39 height 12
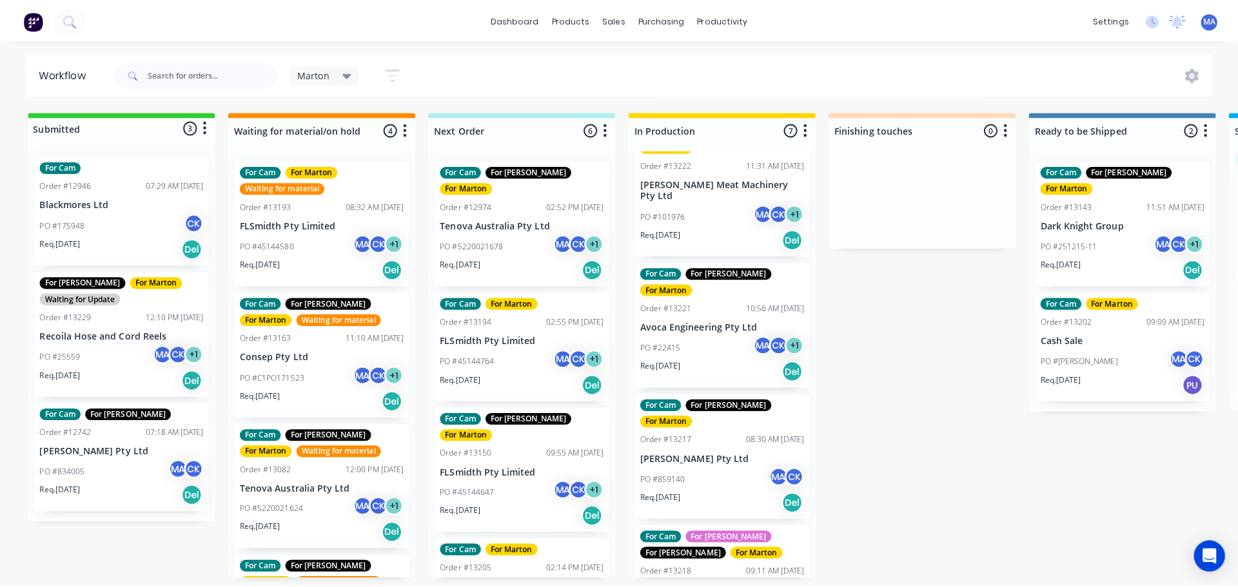
scroll to position [322, 0]
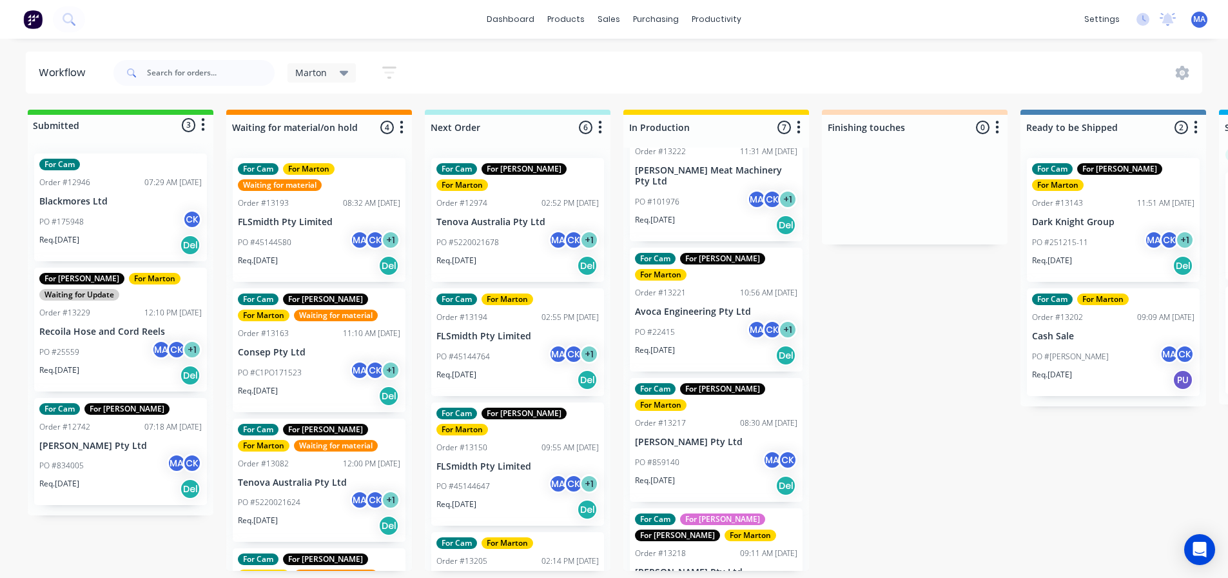
click at [714, 508] on div "For Cam For [PERSON_NAME] For [PERSON_NAME] For [PERSON_NAME] Order #13218 09:1…" at bounding box center [716, 570] width 173 height 124
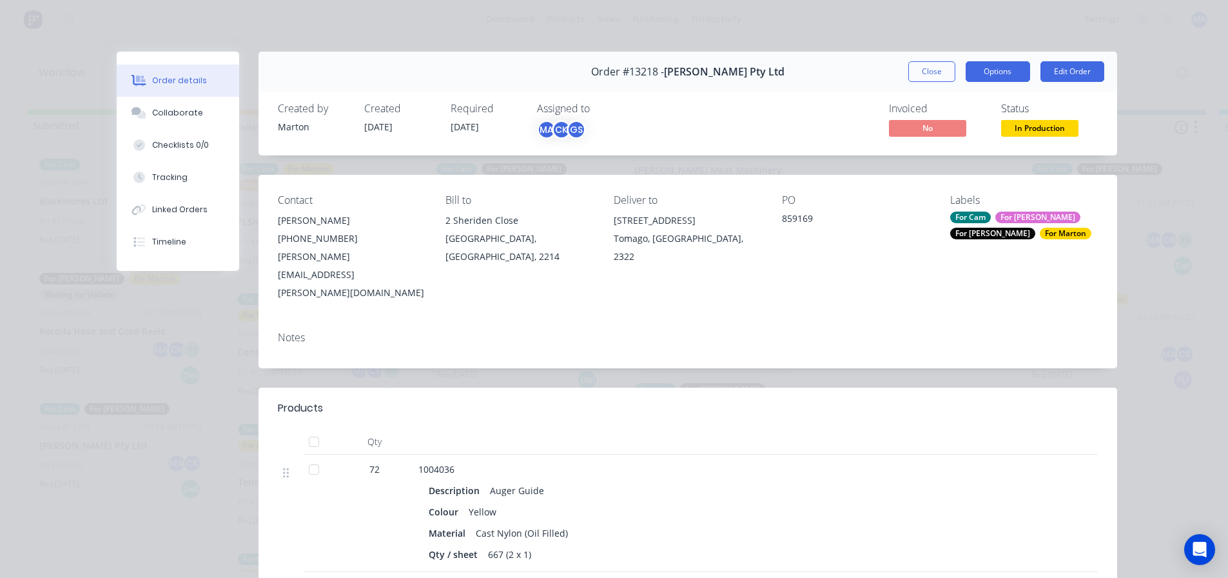
click at [990, 75] on button "Options" at bounding box center [998, 71] width 64 height 21
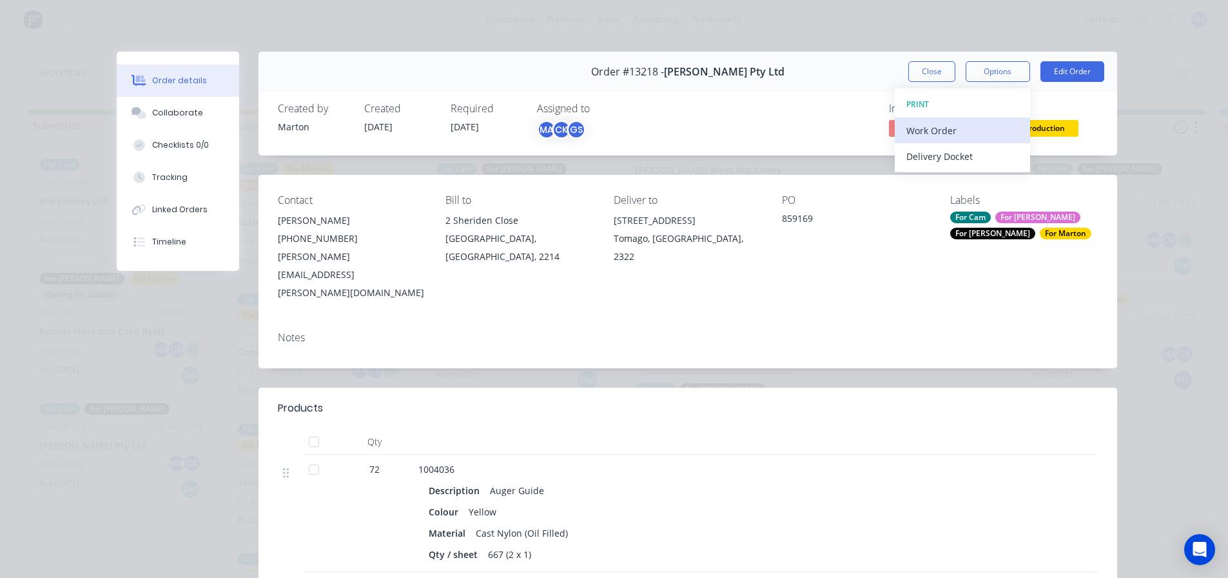
click at [960, 130] on div "Work Order" at bounding box center [963, 130] width 112 height 19
click at [937, 182] on div "Custom" at bounding box center [963, 182] width 112 height 19
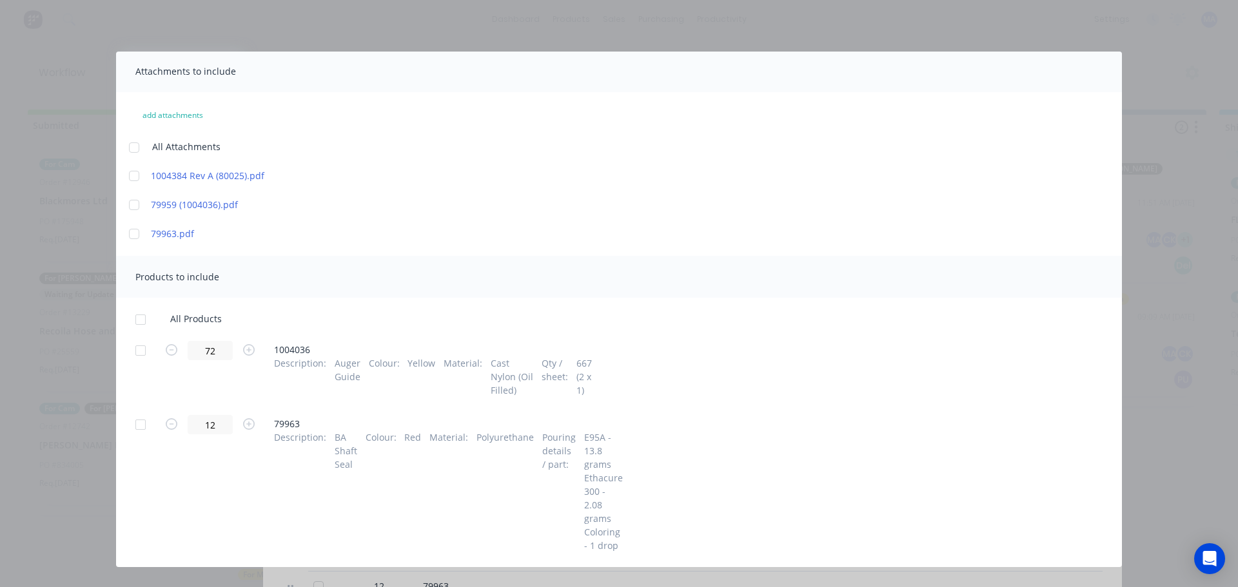
scroll to position [203, 0]
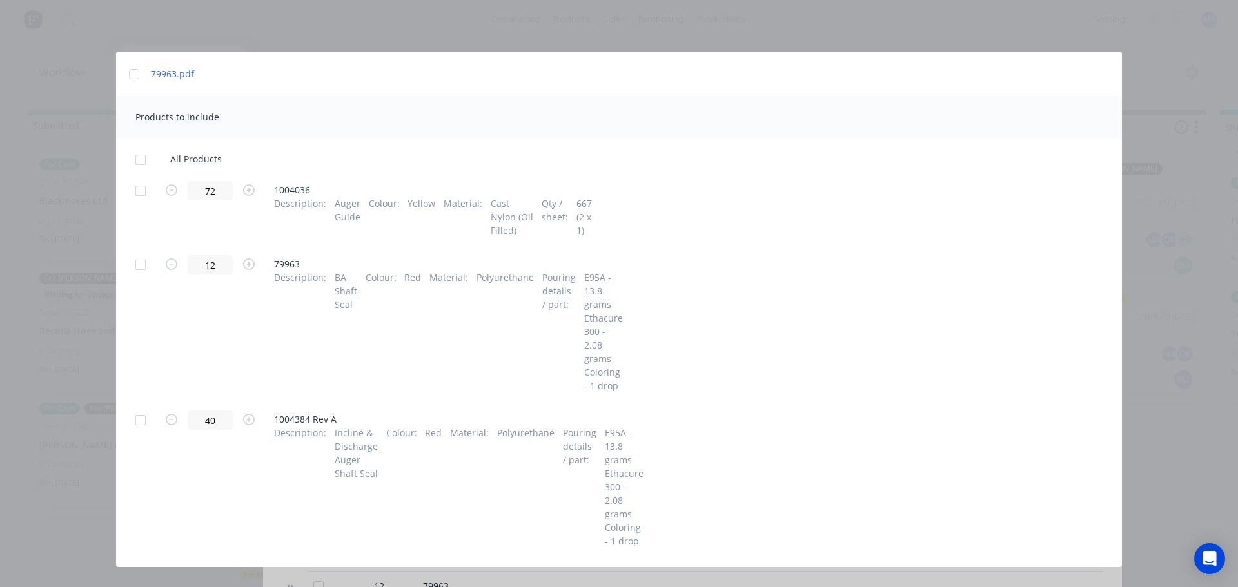
click at [146, 263] on div at bounding box center [141, 265] width 26 height 26
click at [144, 413] on div at bounding box center [141, 420] width 26 height 26
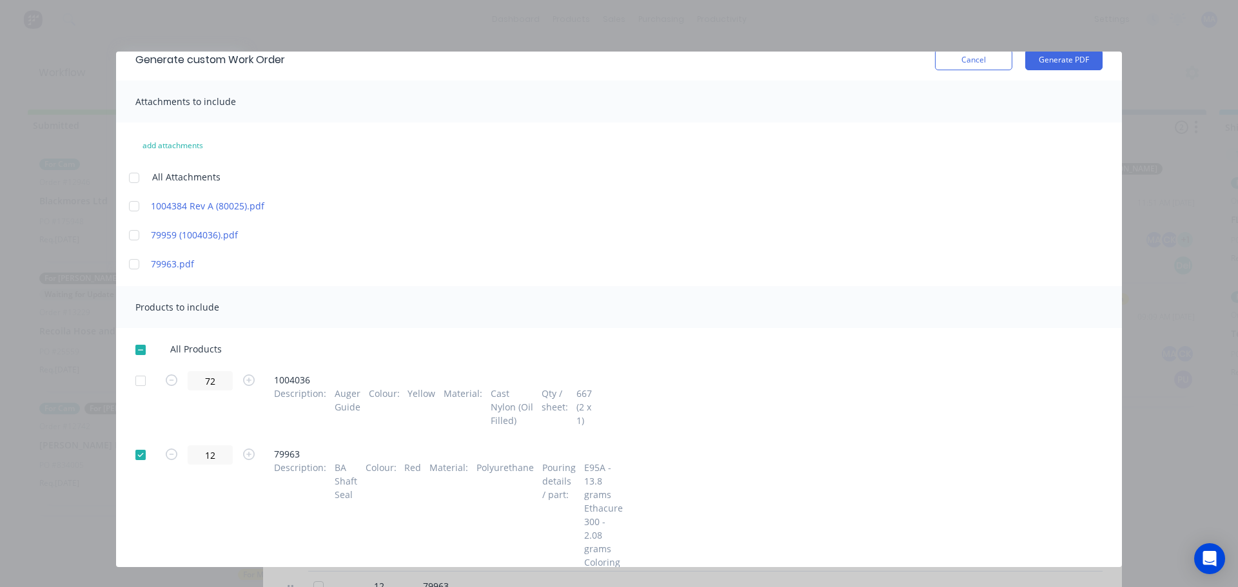
scroll to position [10, 0]
click at [1065, 68] on button "Generate PDF" at bounding box center [1063, 63] width 77 height 21
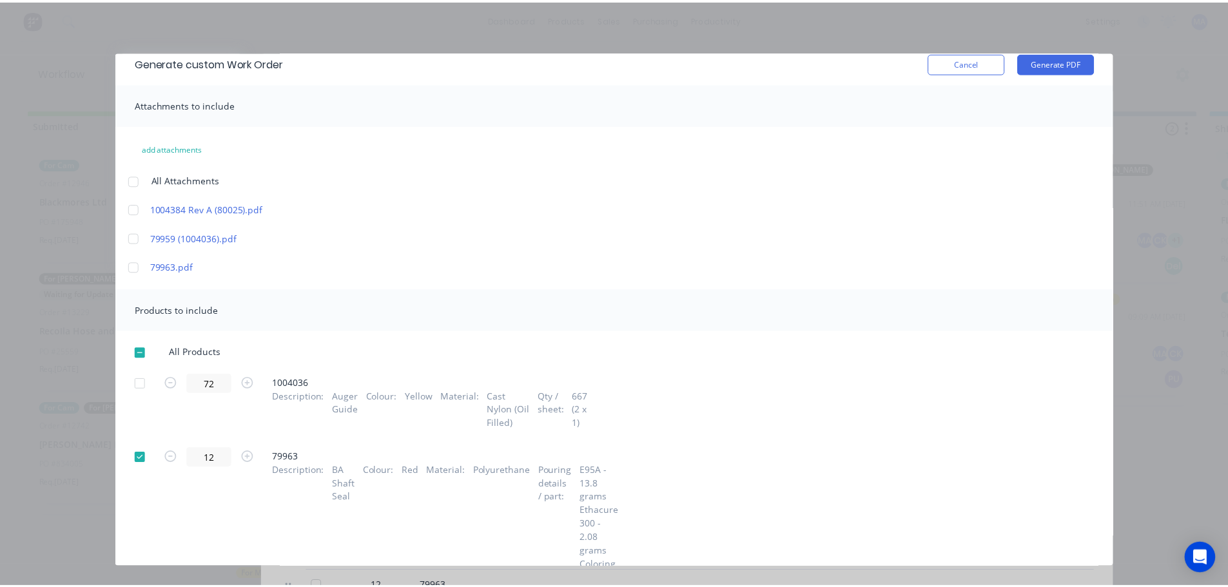
scroll to position [0, 0]
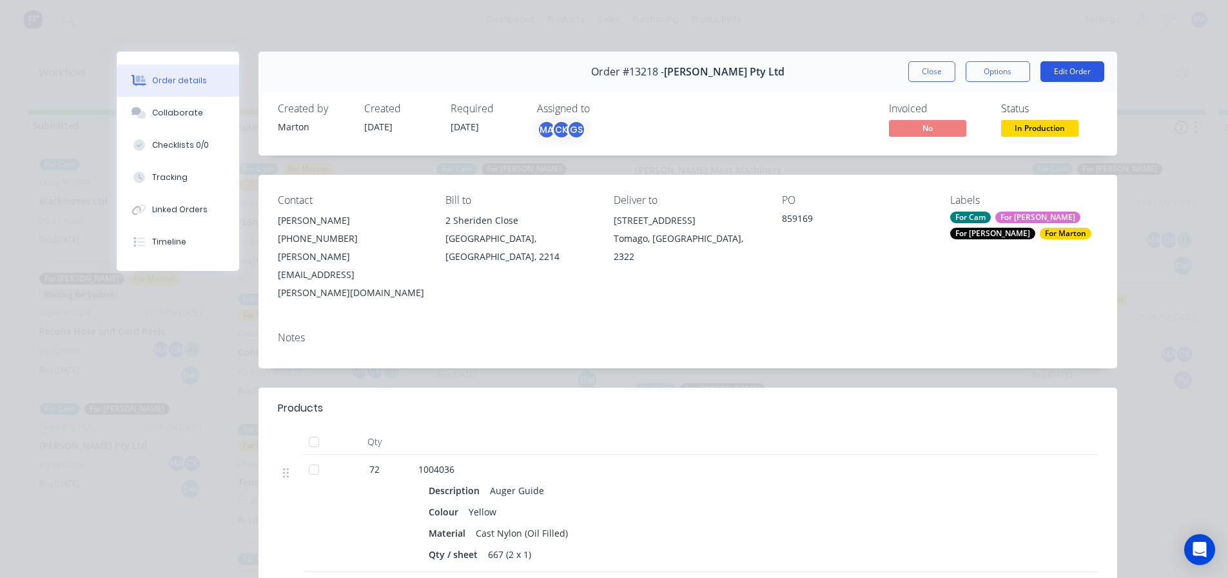
click at [1057, 72] on button "Edit Order" at bounding box center [1073, 71] width 64 height 21
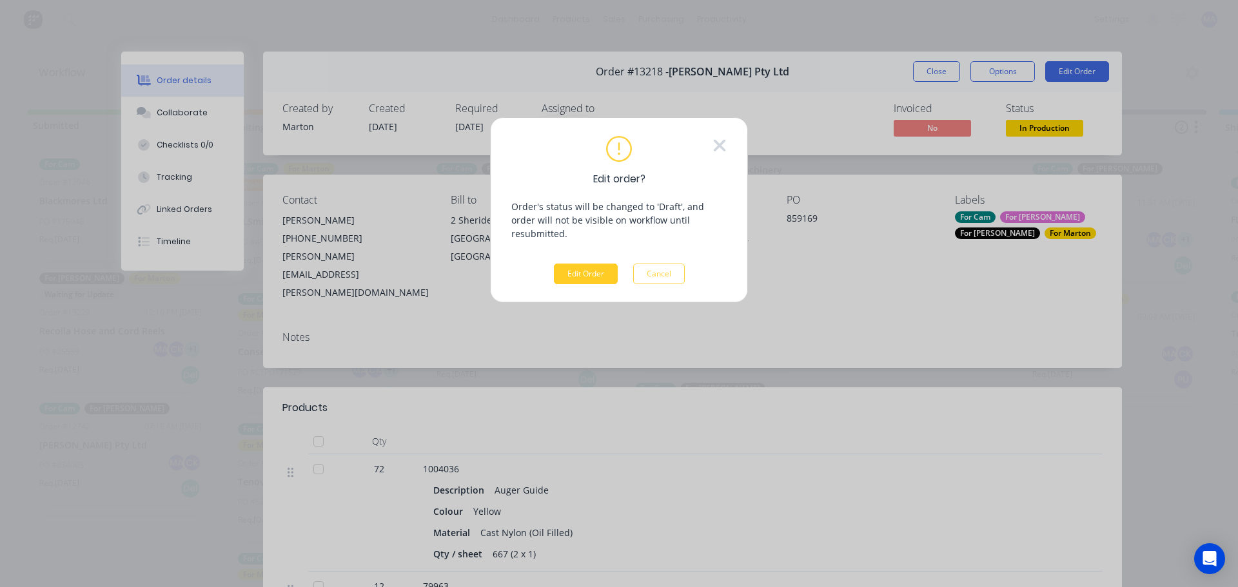
click at [567, 268] on button "Edit Order" at bounding box center [586, 274] width 64 height 21
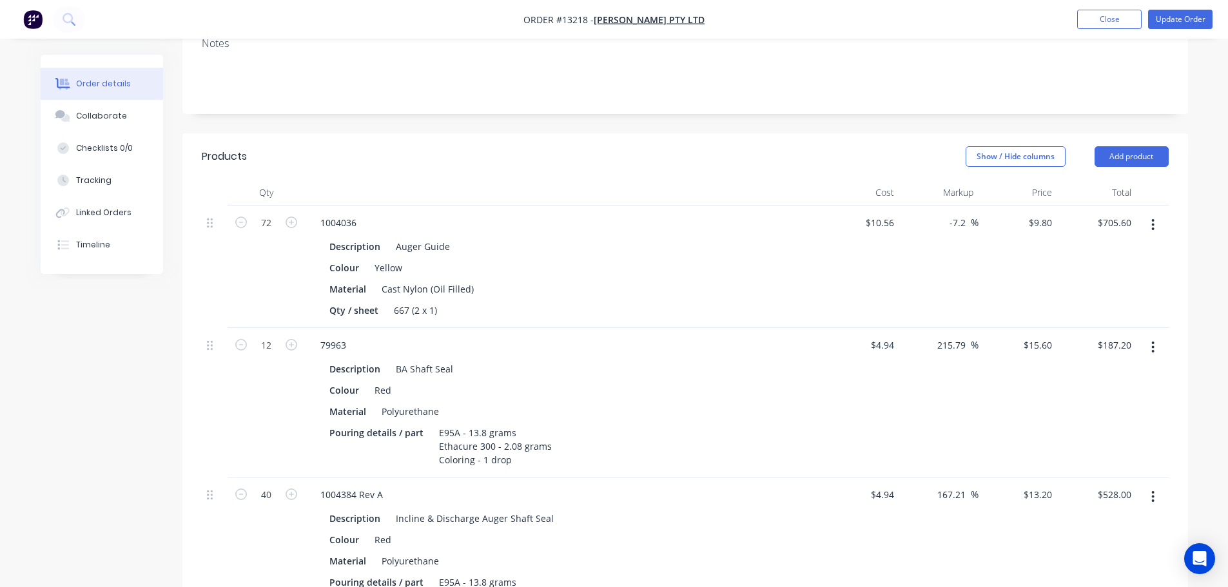
scroll to position [322, 0]
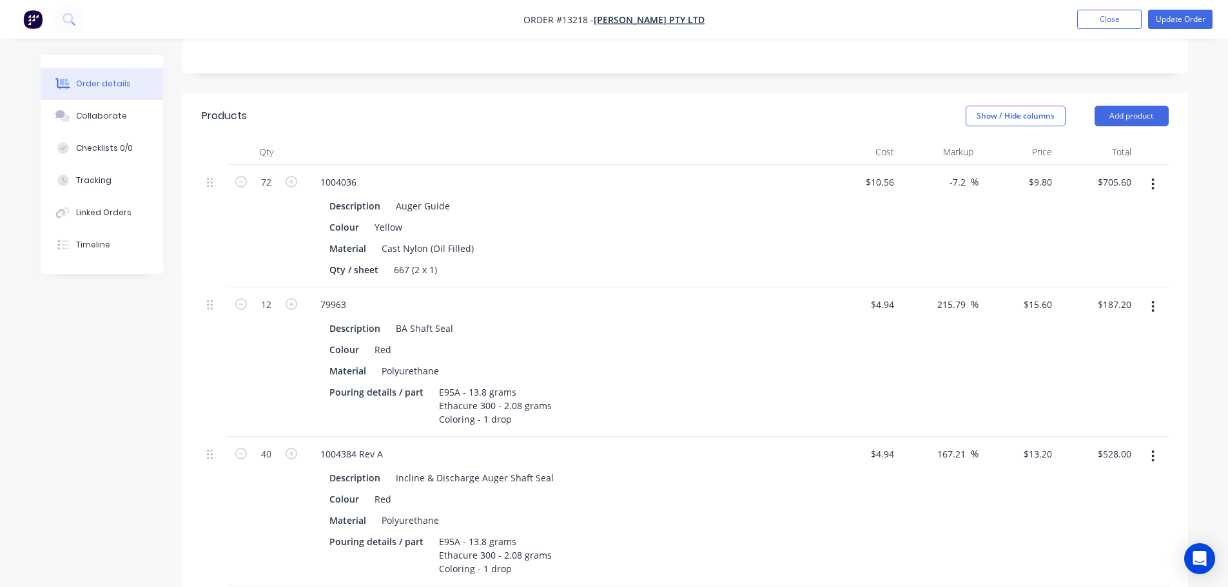
click at [1157, 295] on button "button" at bounding box center [1153, 306] width 30 height 23
click at [1119, 328] on button "Edit" at bounding box center [1107, 341] width 123 height 26
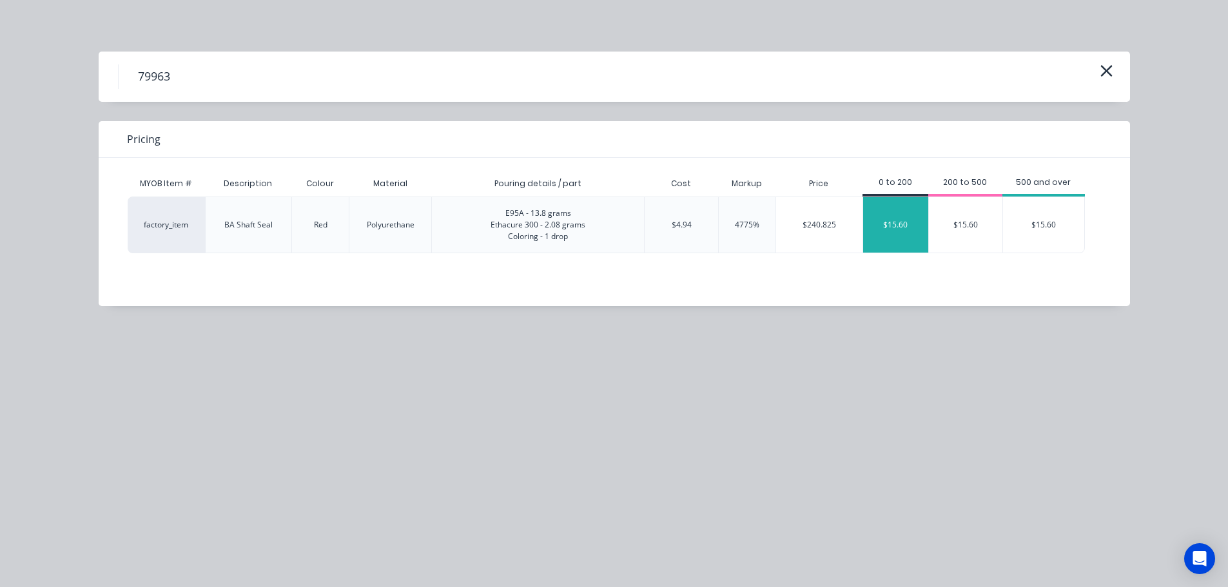
click at [912, 229] on div "$15.60" at bounding box center [895, 224] width 65 height 55
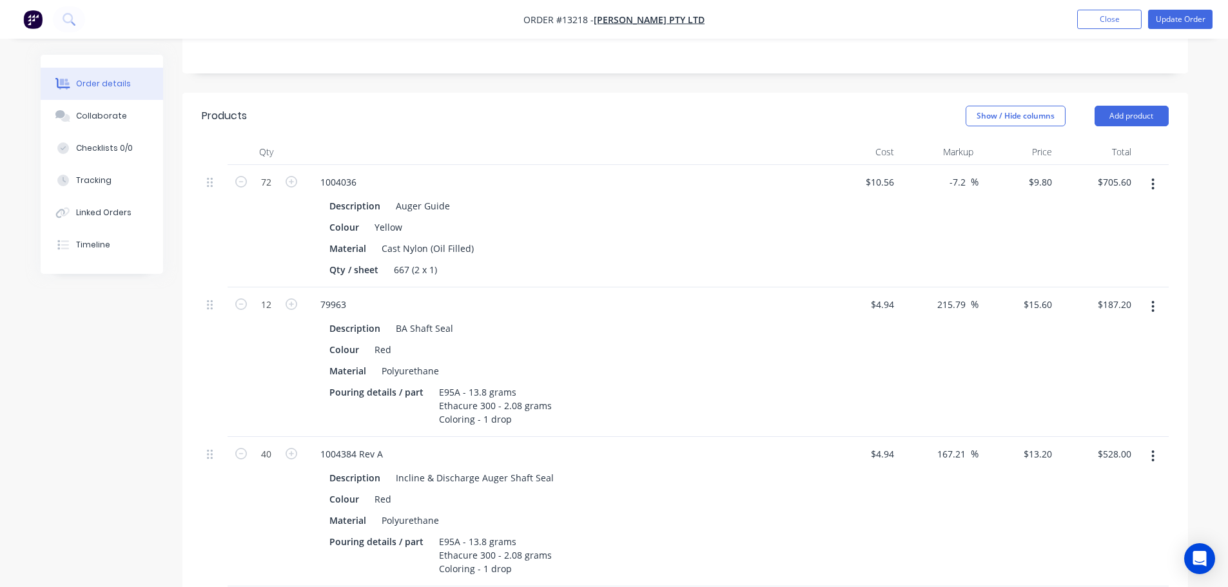
click at [1150, 445] on button "button" at bounding box center [1153, 456] width 30 height 23
click at [1127, 481] on div "Edit" at bounding box center [1107, 490] width 99 height 19
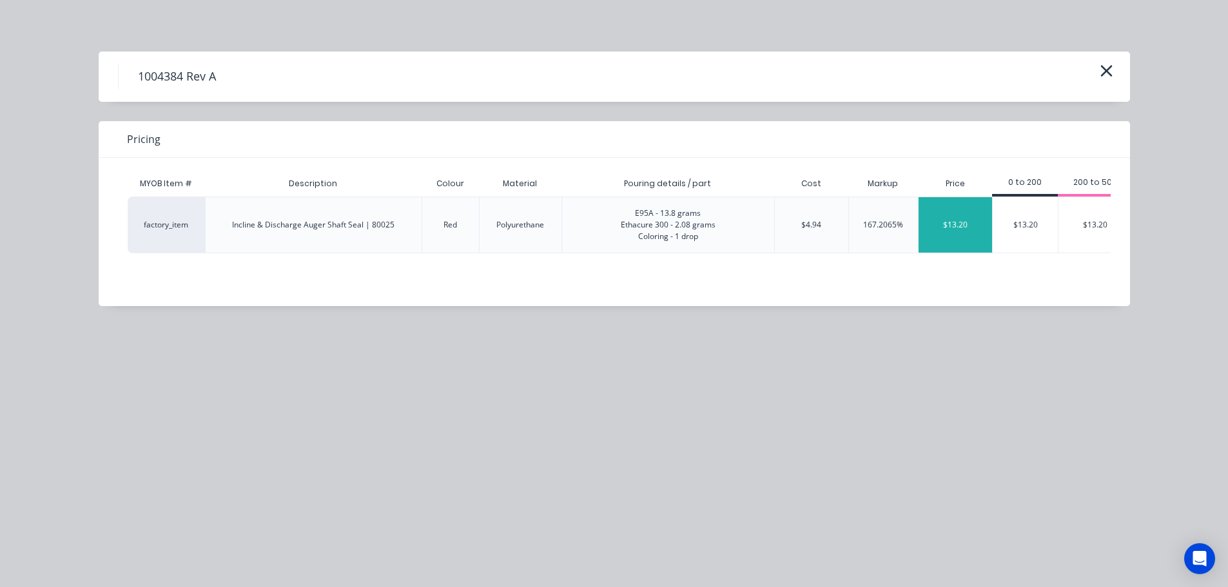
click at [972, 223] on div "$13.20" at bounding box center [956, 224] width 74 height 55
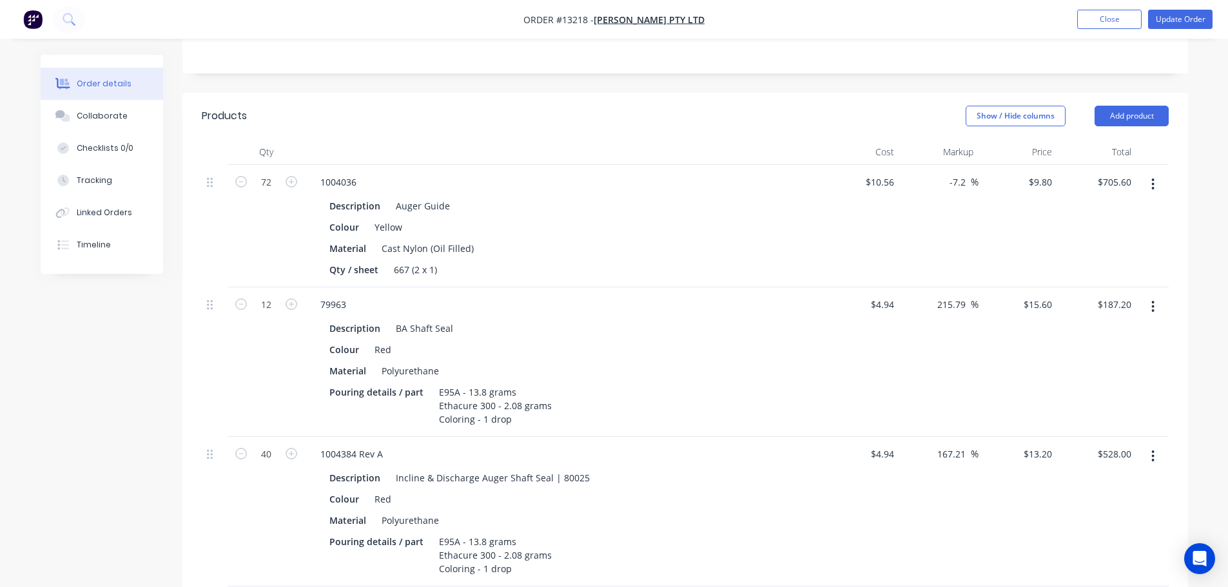
click at [1052, 354] on div "$15.60 $15.60" at bounding box center [1018, 363] width 79 height 150
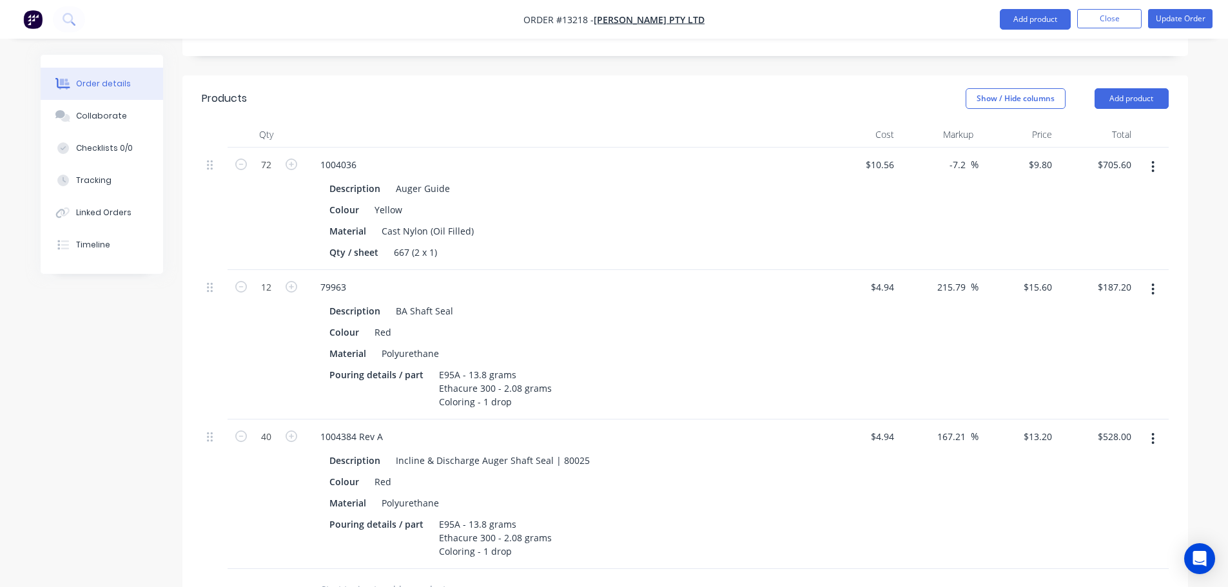
scroll to position [309, 0]
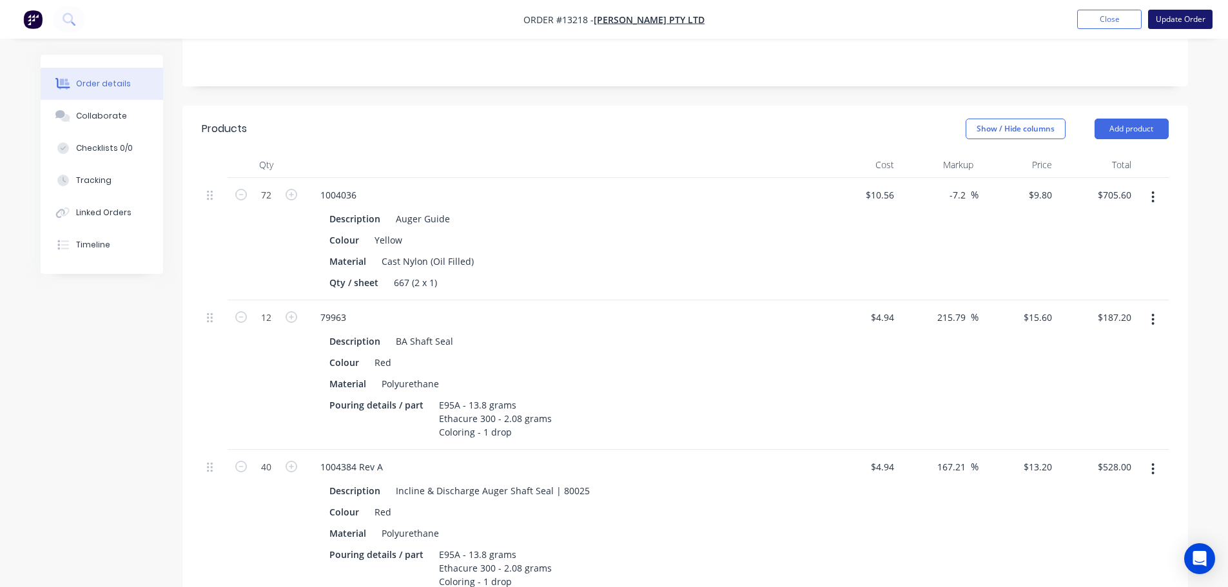
click at [1180, 18] on button "Update Order" at bounding box center [1180, 19] width 64 height 19
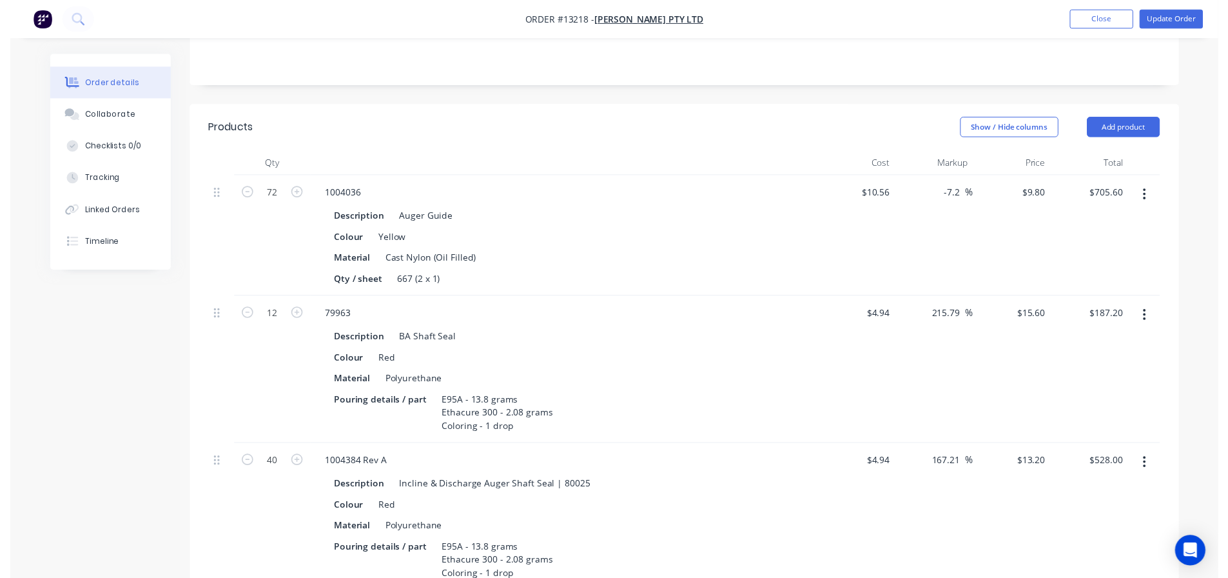
scroll to position [0, 0]
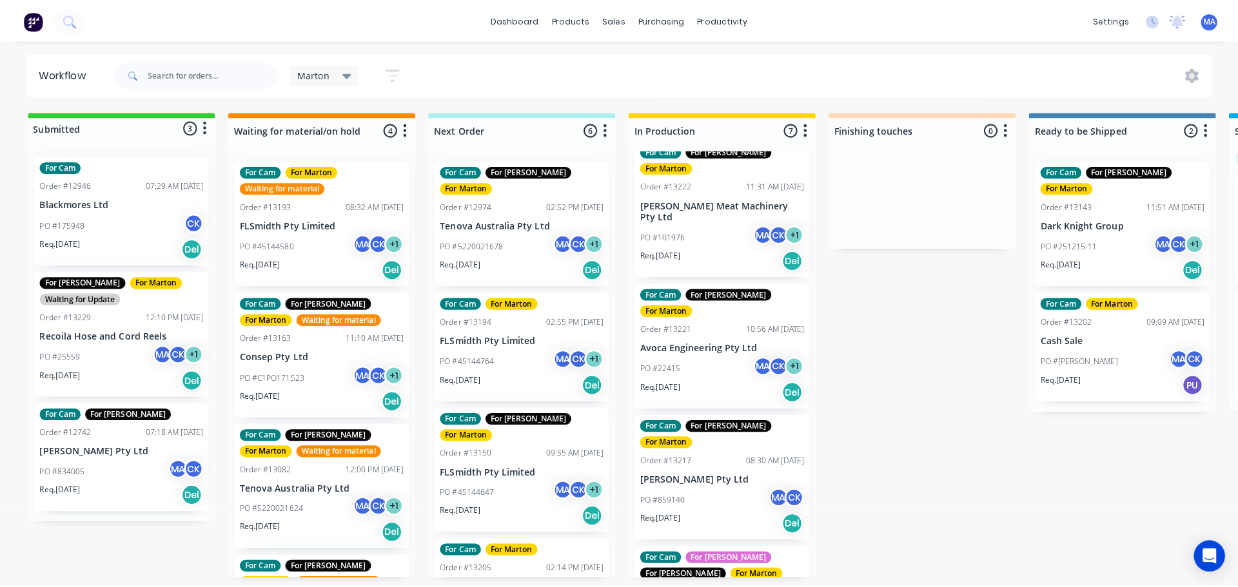
scroll to position [322, 0]
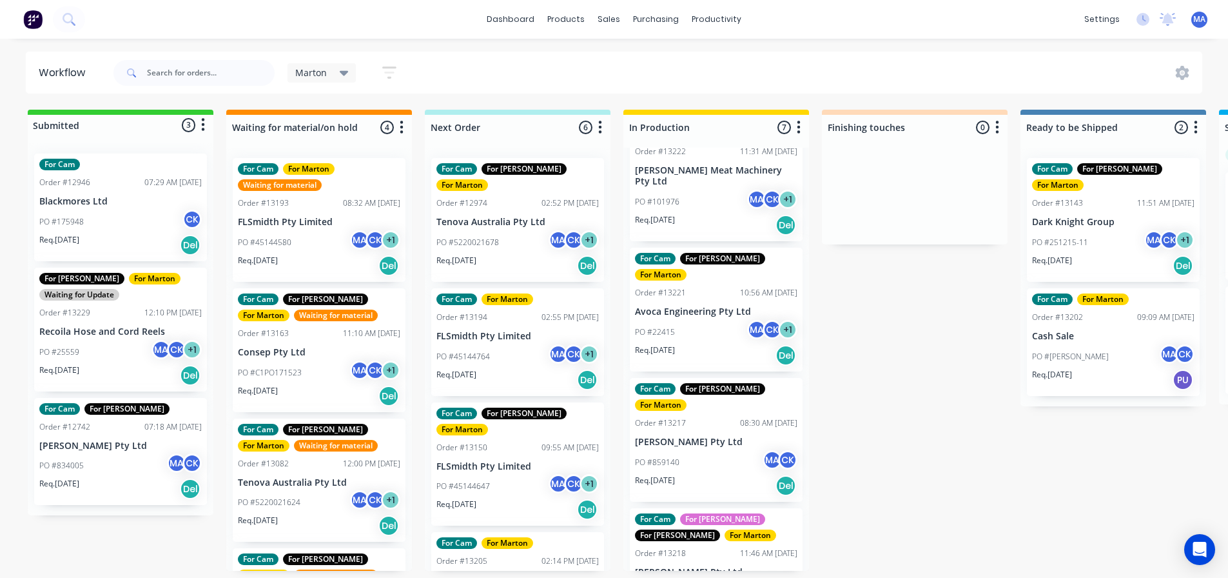
click at [722, 547] on div "Order #13218 11:46 AM [DATE]" at bounding box center [716, 553] width 162 height 12
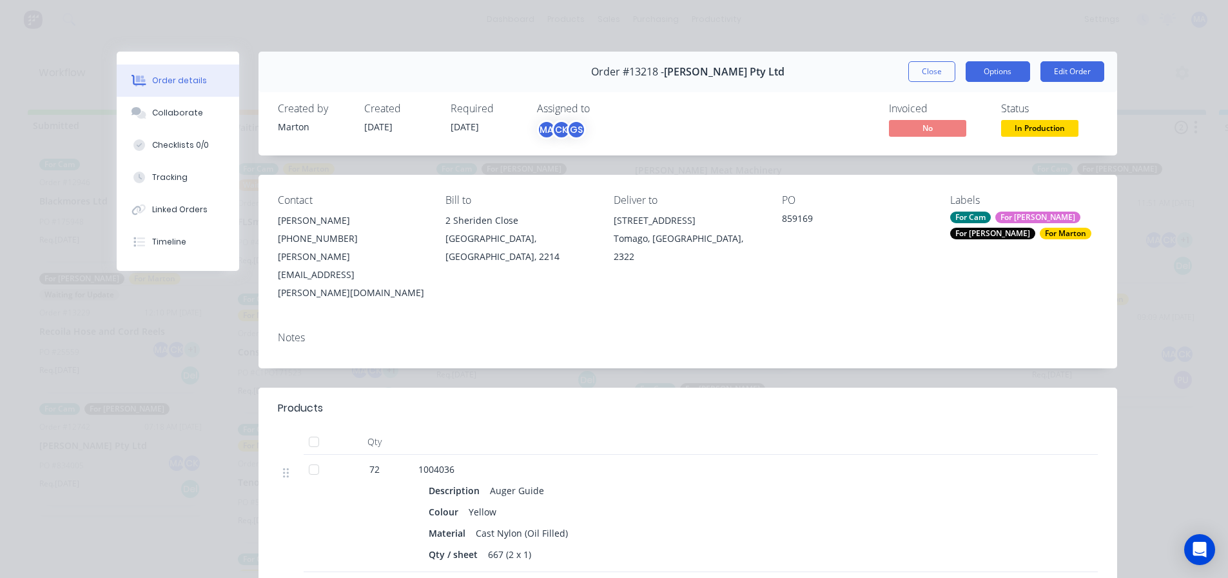
click at [997, 77] on button "Options" at bounding box center [998, 71] width 64 height 21
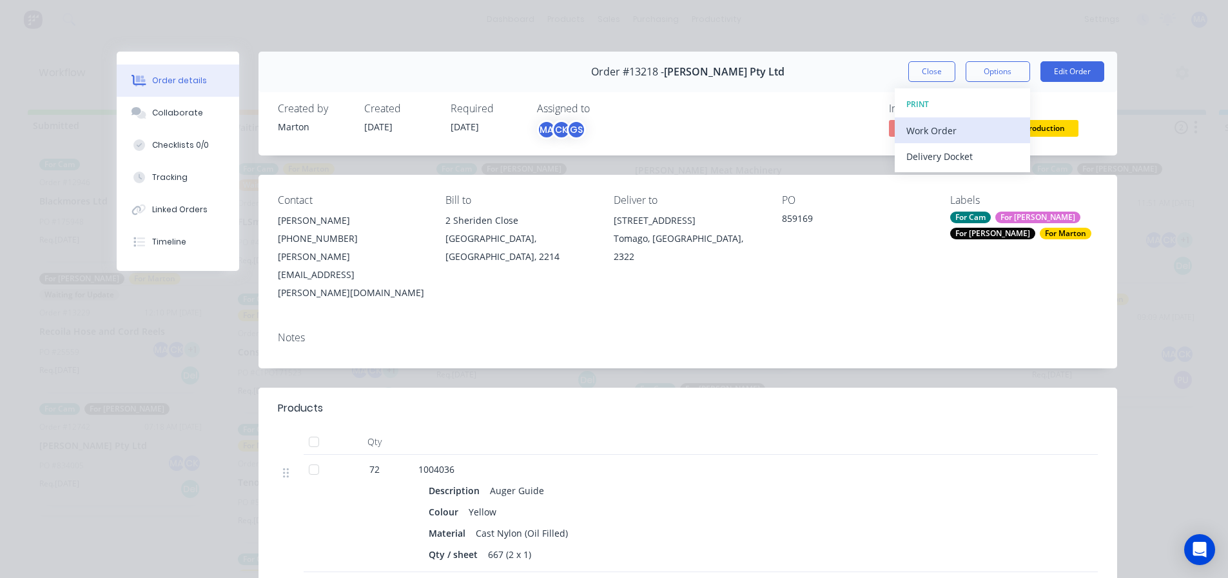
click at [964, 132] on div "Work Order" at bounding box center [963, 130] width 112 height 19
click at [943, 176] on div "Custom" at bounding box center [963, 182] width 112 height 19
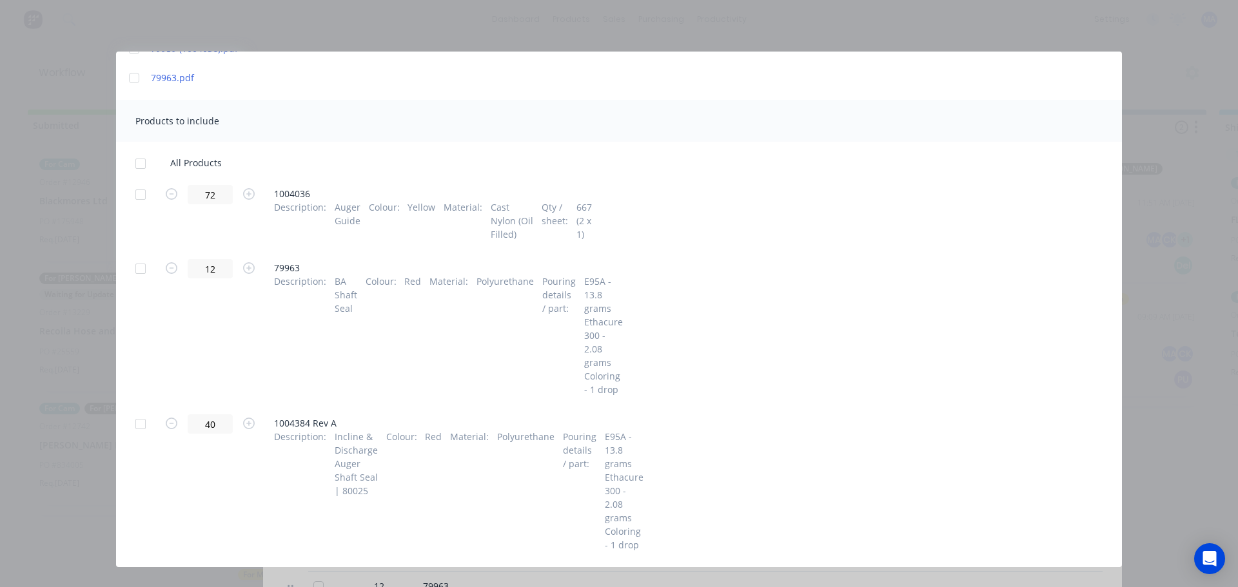
scroll to position [203, 0]
click at [150, 264] on div at bounding box center [141, 265] width 26 height 26
click at [141, 418] on div at bounding box center [141, 420] width 26 height 26
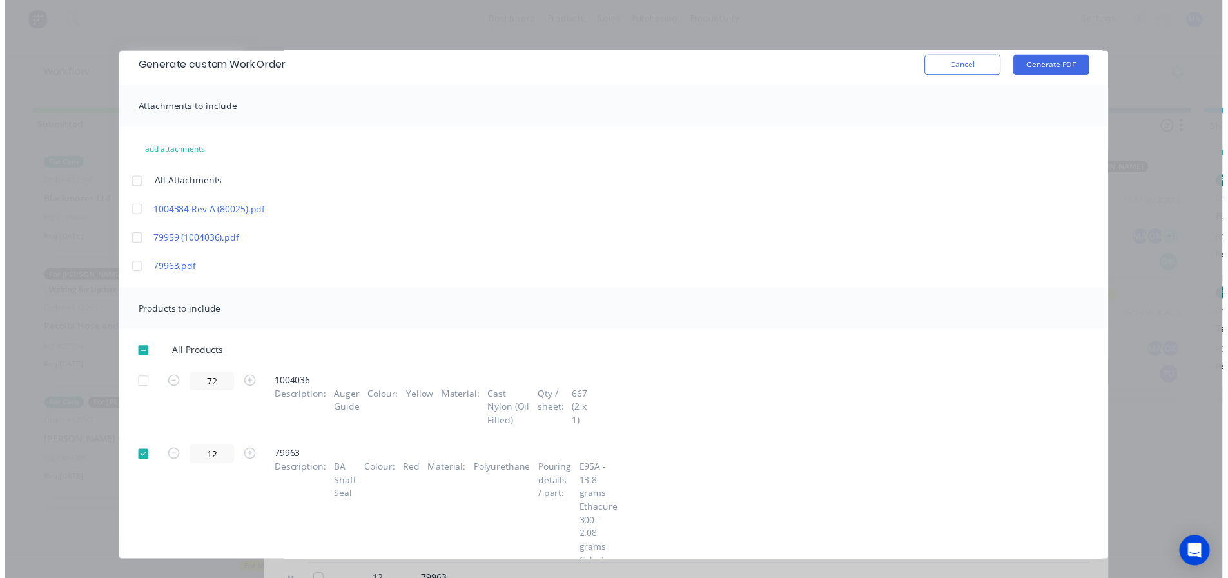
scroll to position [0, 0]
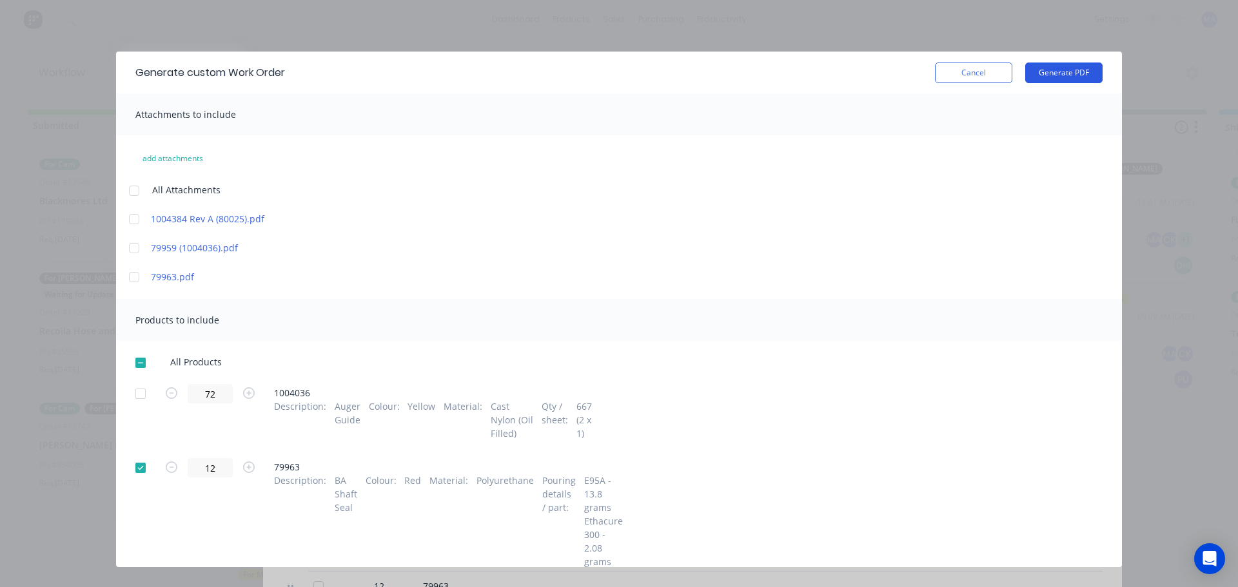
click at [1086, 82] on button "Generate PDF" at bounding box center [1063, 73] width 77 height 21
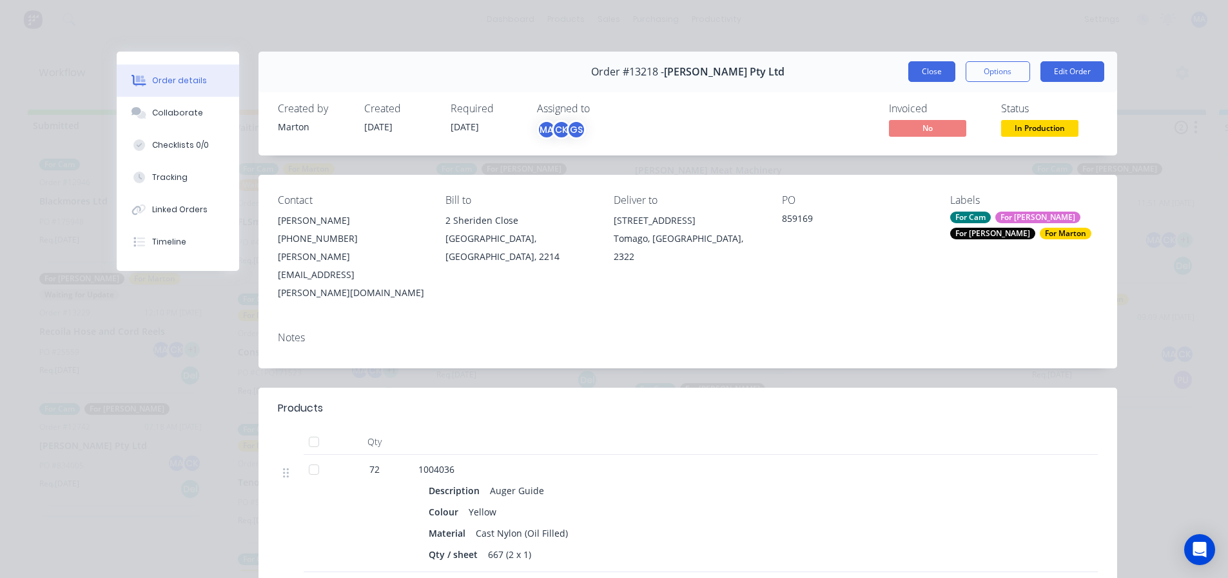
click at [926, 75] on button "Close" at bounding box center [931, 71] width 47 height 21
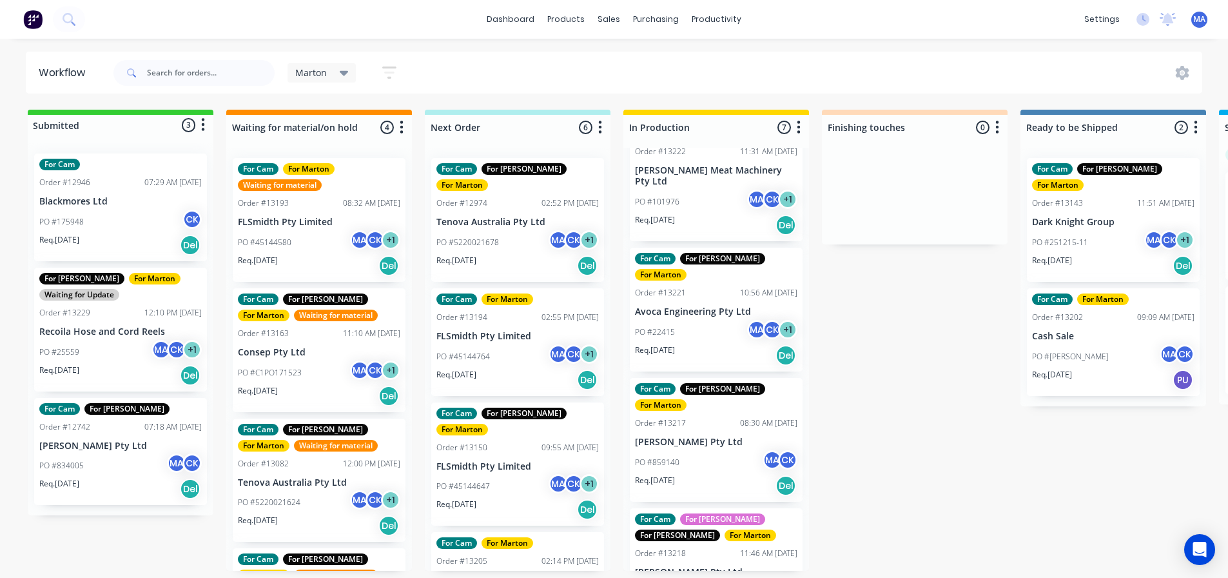
click at [612, 66] on div "Marton Save new view None edit Marton (Default) edit For Cam edit For [PERSON_N…" at bounding box center [657, 73] width 1092 height 39
click at [745, 508] on div "For Cam For [PERSON_NAME] For [PERSON_NAME] For [PERSON_NAME] Order #13218 11:4…" at bounding box center [716, 570] width 173 height 124
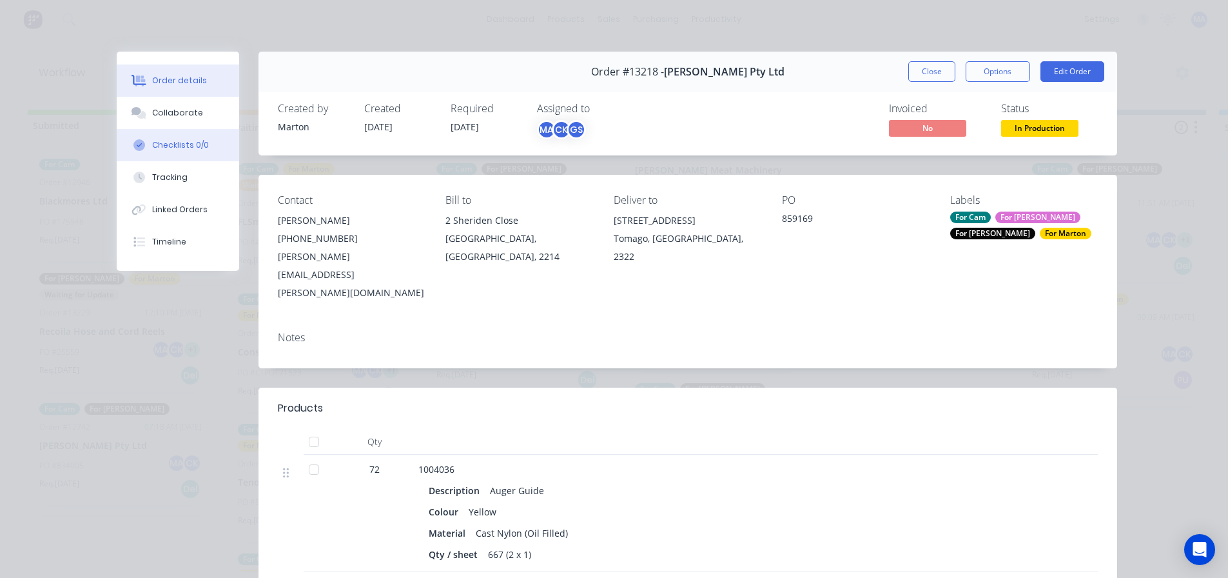
click at [171, 145] on div "Checklists 0/0" at bounding box center [180, 145] width 57 height 12
type textarea "x"
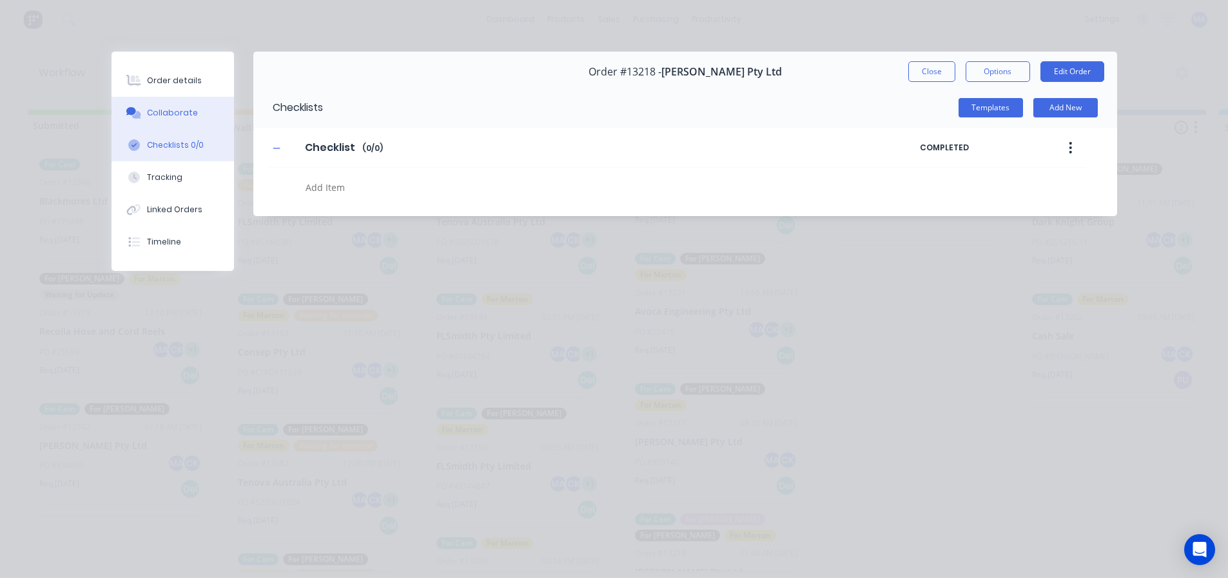
click at [171, 121] on button "Collaborate" at bounding box center [173, 113] width 123 height 32
